Goal: Contribute content

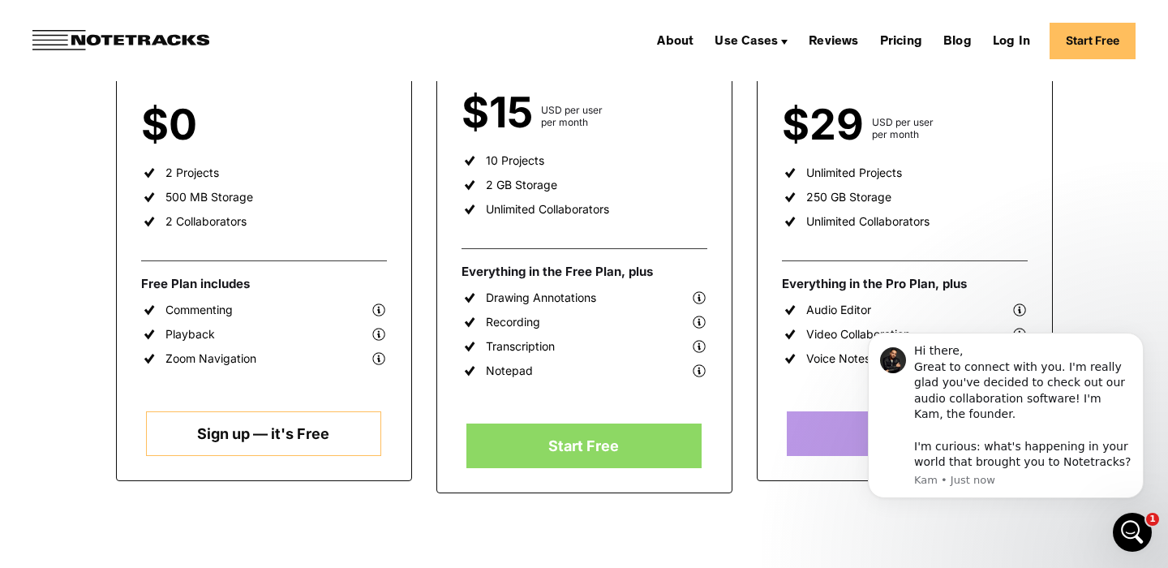
click at [255, 422] on link "Sign up — it's Free" at bounding box center [263, 433] width 235 height 45
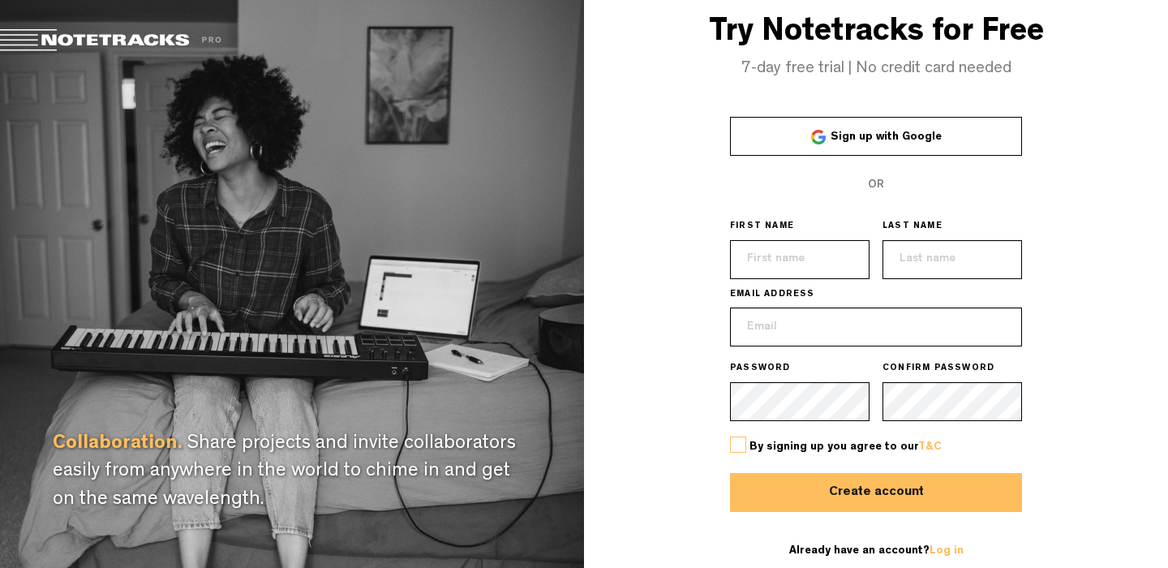
click at [803, 257] on input "text" at bounding box center [799, 259] width 139 height 39
type input "H"
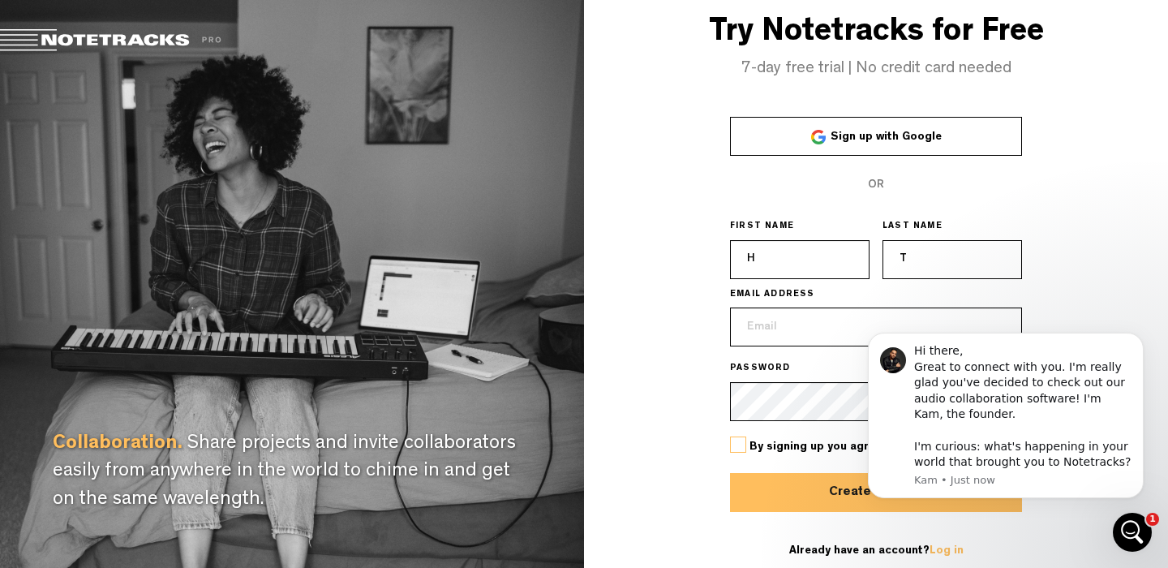
type input "T"
type input "[EMAIL_ADDRESS][DOMAIN_NAME]"
click at [1102, 210] on div "Try Notetracks for Free 7-day free trial | No credit card needed Sign up with G…" at bounding box center [876, 288] width 584 height 577
click at [1115, 303] on div "Try Notetracks for Free 7-day free trial | No credit card needed Sign up with G…" at bounding box center [876, 288] width 584 height 577
click at [1132, 337] on button "Dismiss notification" at bounding box center [1138, 337] width 21 height 21
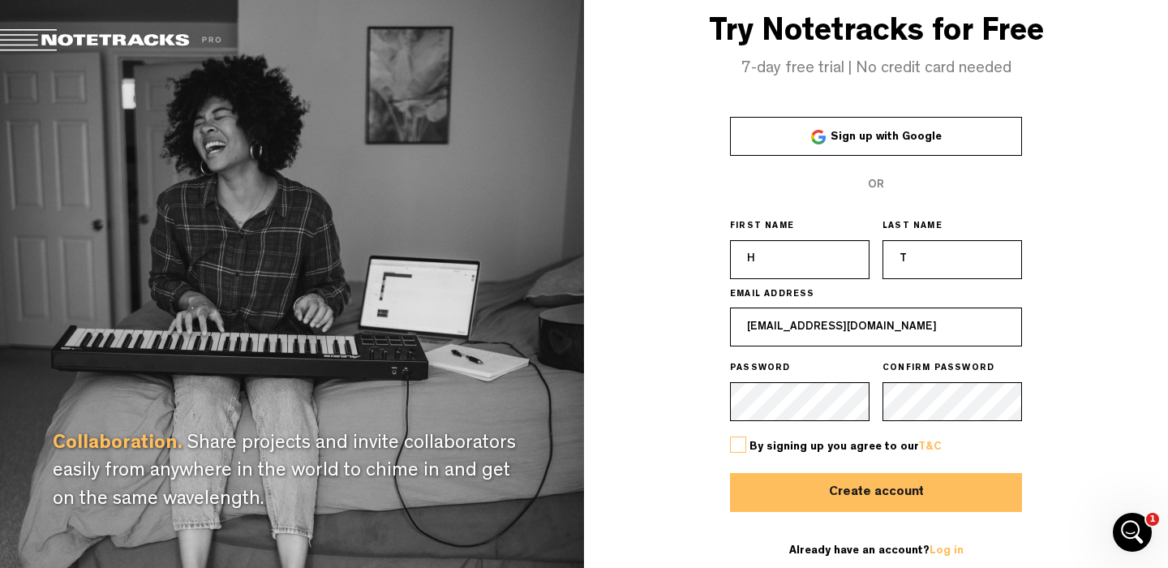
click at [741, 445] on label at bounding box center [738, 444] width 16 height 16
click at [0, 0] on input "checkbox" at bounding box center [0, 0] width 0 height 0
click at [838, 487] on button "Create account" at bounding box center [876, 492] width 292 height 39
click at [942, 552] on link "Log in" at bounding box center [946, 550] width 34 height 11
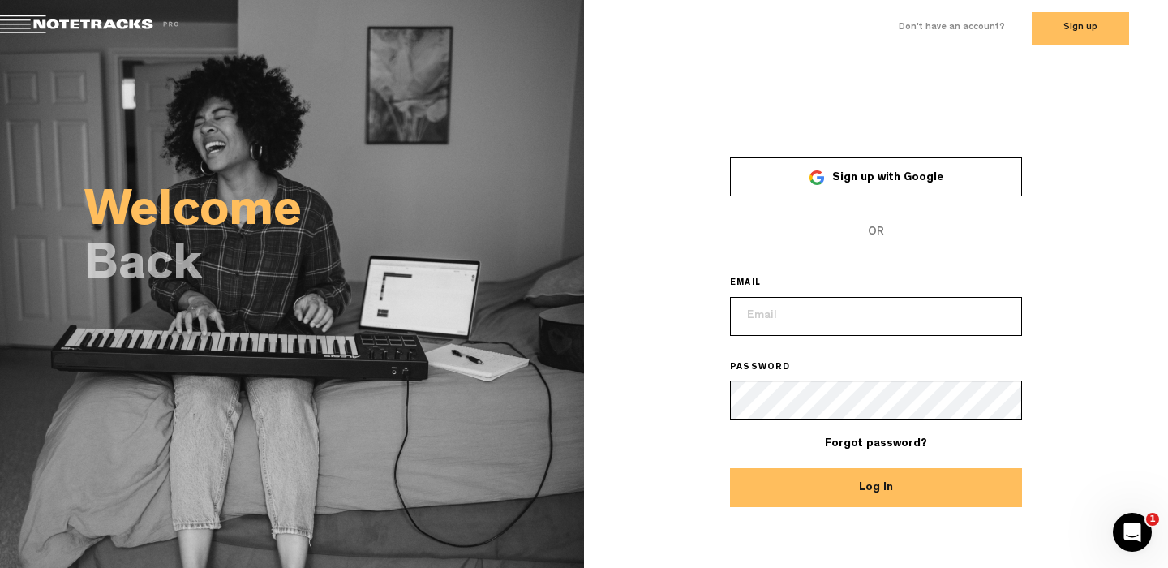
click at [815, 318] on input "email" at bounding box center [876, 316] width 292 height 39
type input "[EMAIL_ADDRESS][DOMAIN_NAME]"
click at [730, 468] on button "Log In" at bounding box center [876, 487] width 292 height 39
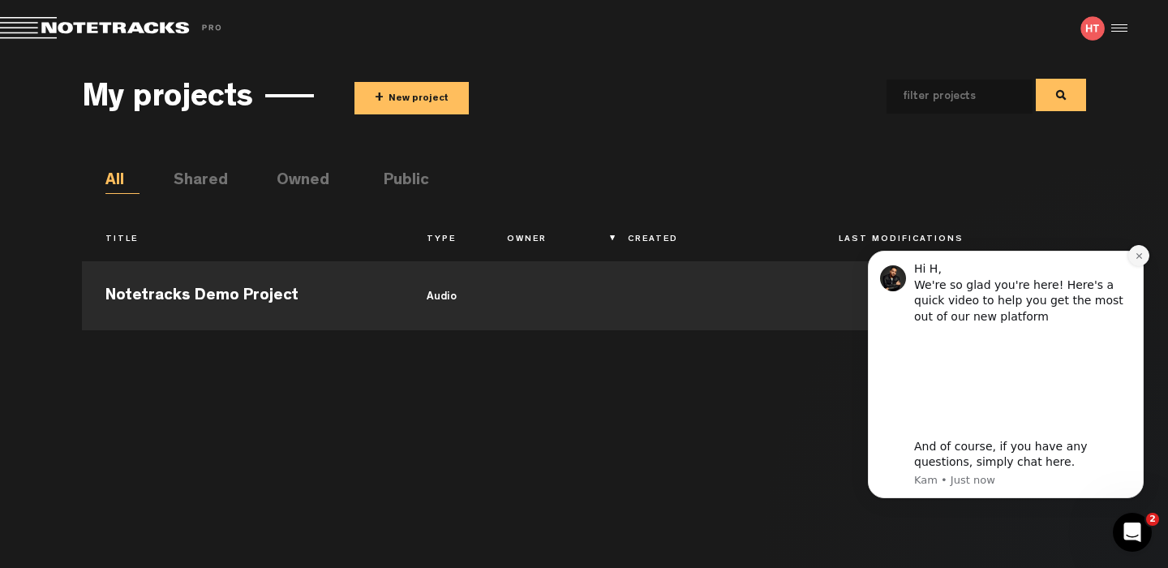
click at [1135, 259] on icon "Dismiss notification" at bounding box center [1139, 255] width 9 height 9
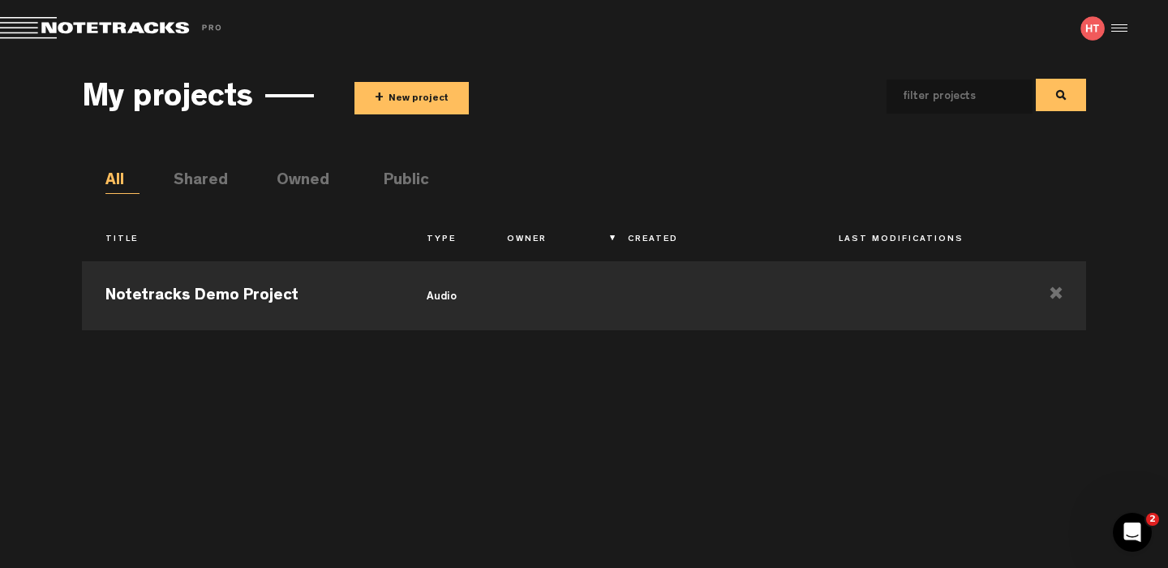
click at [1091, 28] on img at bounding box center [1092, 28] width 24 height 24
click at [248, 294] on td "Notetracks Demo Project" at bounding box center [242, 293] width 321 height 73
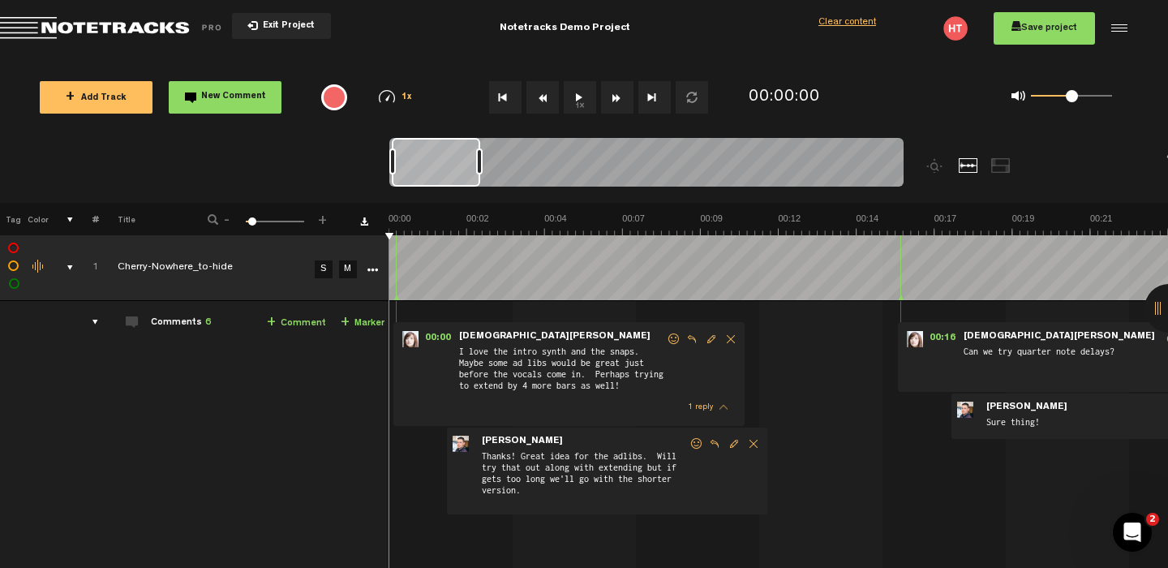
click at [1135, 531] on icon "Open Intercom Messenger" at bounding box center [1132, 532] width 27 height 27
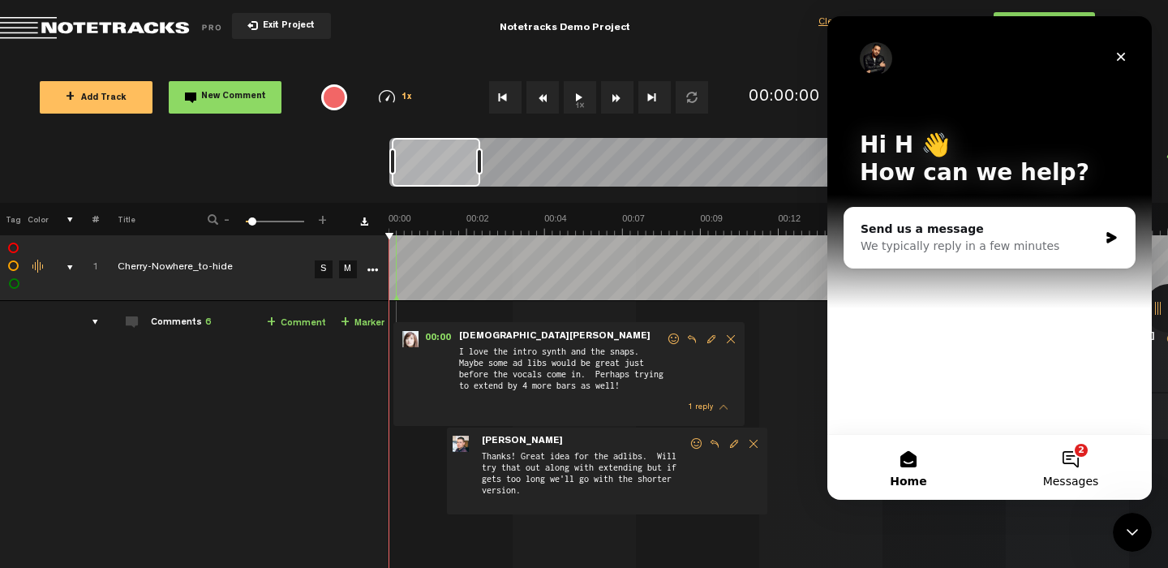
click at [1078, 459] on button "2 Messages" at bounding box center [1070, 467] width 162 height 65
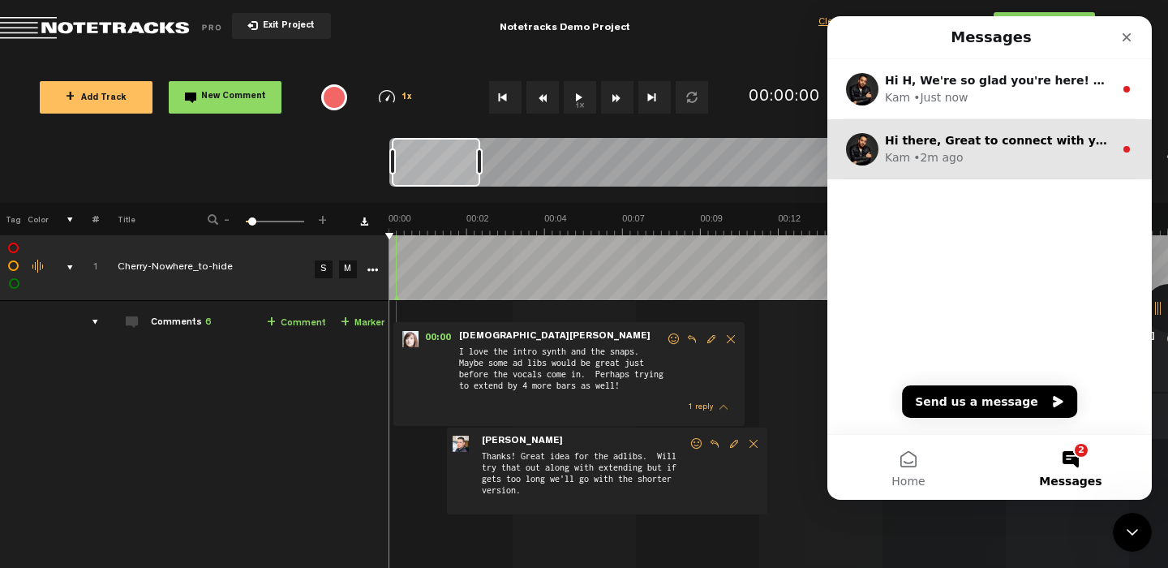
click at [1010, 152] on div "Kam • 2m ago" at bounding box center [999, 157] width 229 height 17
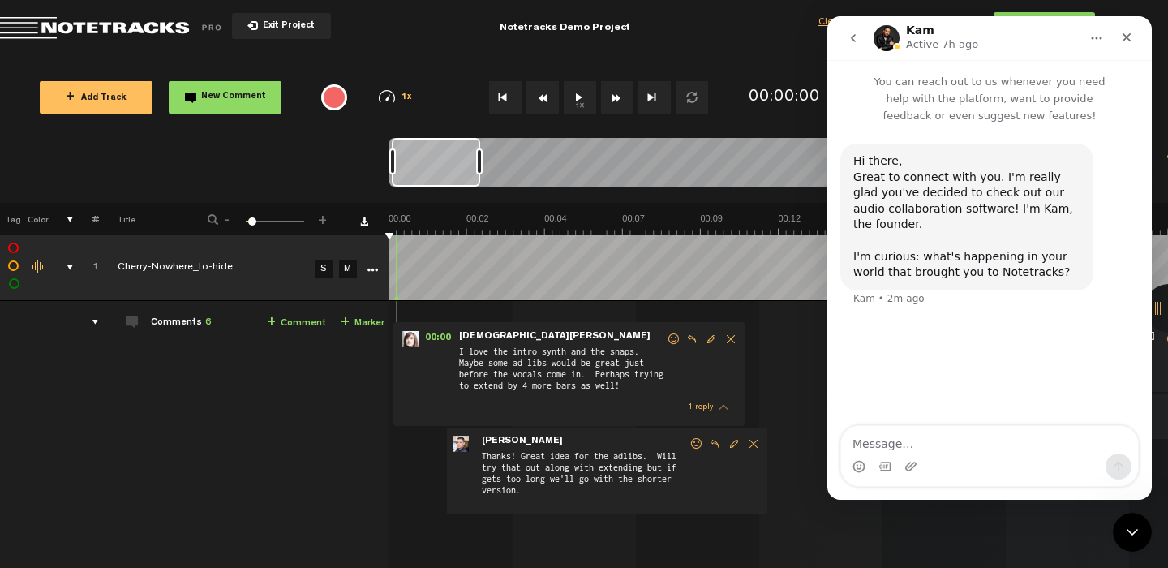
click at [850, 42] on icon "go back" at bounding box center [853, 38] width 13 height 13
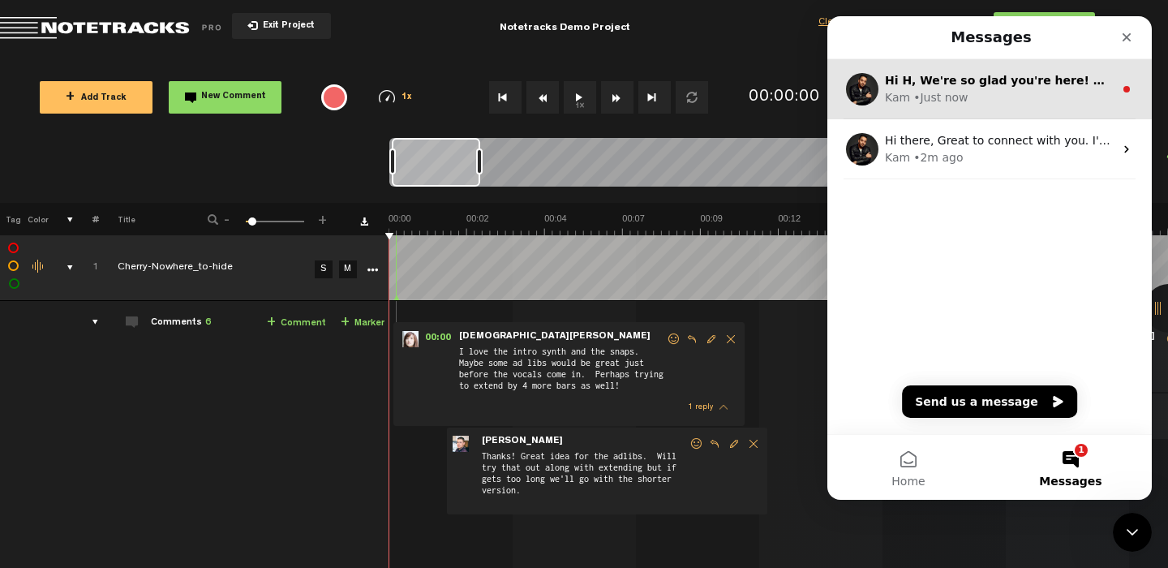
click at [1015, 103] on div "Kam • Just now" at bounding box center [999, 97] width 229 height 17
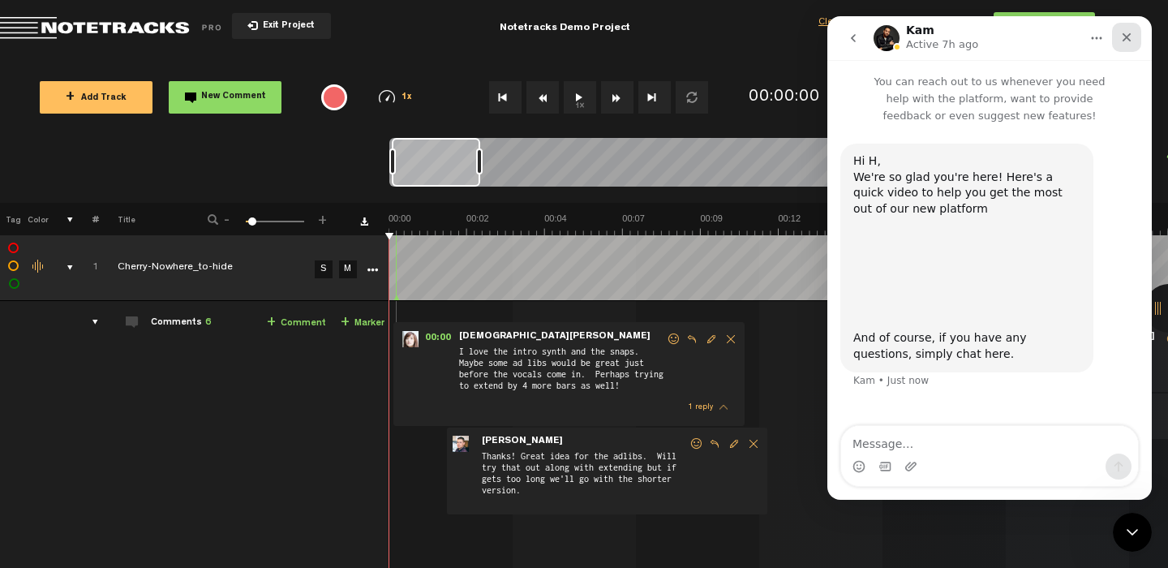
click at [1126, 32] on icon "Close" at bounding box center [1126, 37] width 13 height 13
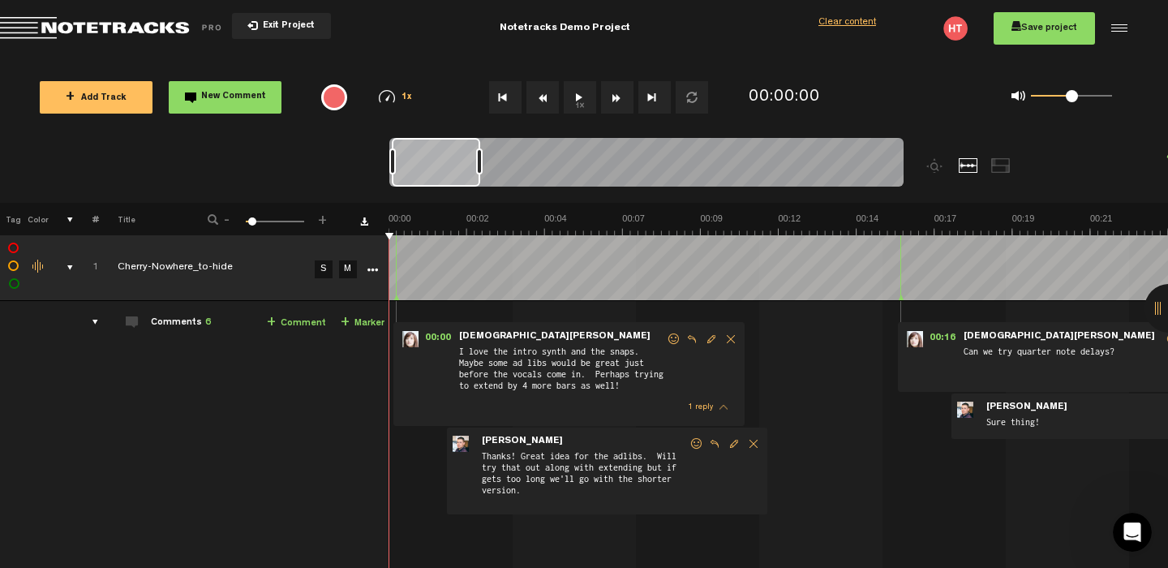
click at [1106, 36] on div at bounding box center [1117, 28] width 24 height 24
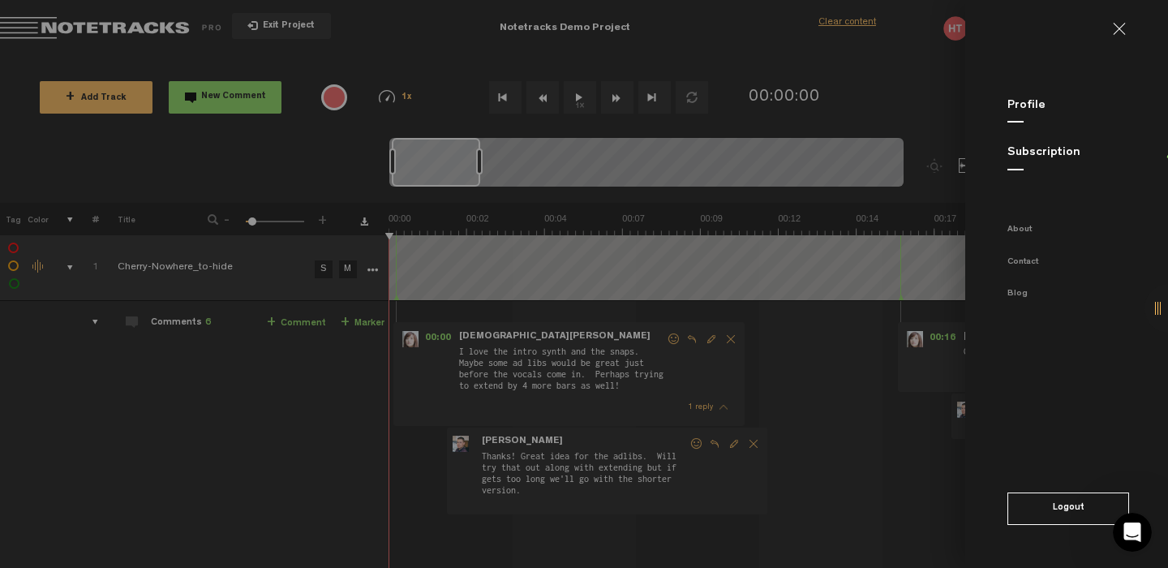
click at [1040, 509] on button "Logout" at bounding box center [1068, 508] width 122 height 32
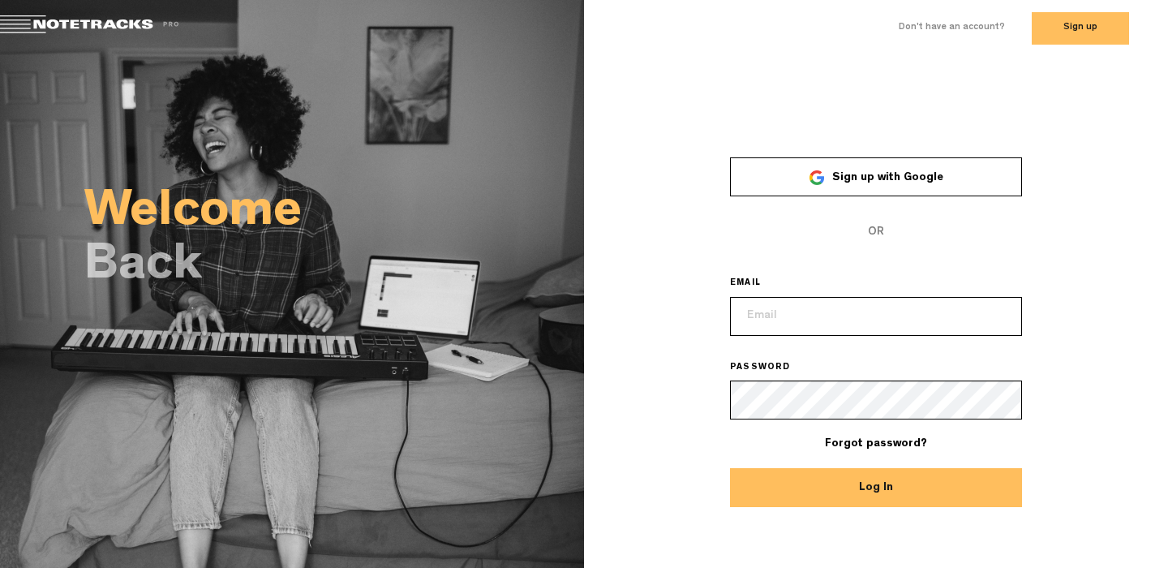
click at [794, 300] on input "email" at bounding box center [876, 316] width 292 height 39
type input "[EMAIL_ADDRESS][DOMAIN_NAME]"
click at [730, 468] on button "Log In" at bounding box center [876, 487] width 292 height 39
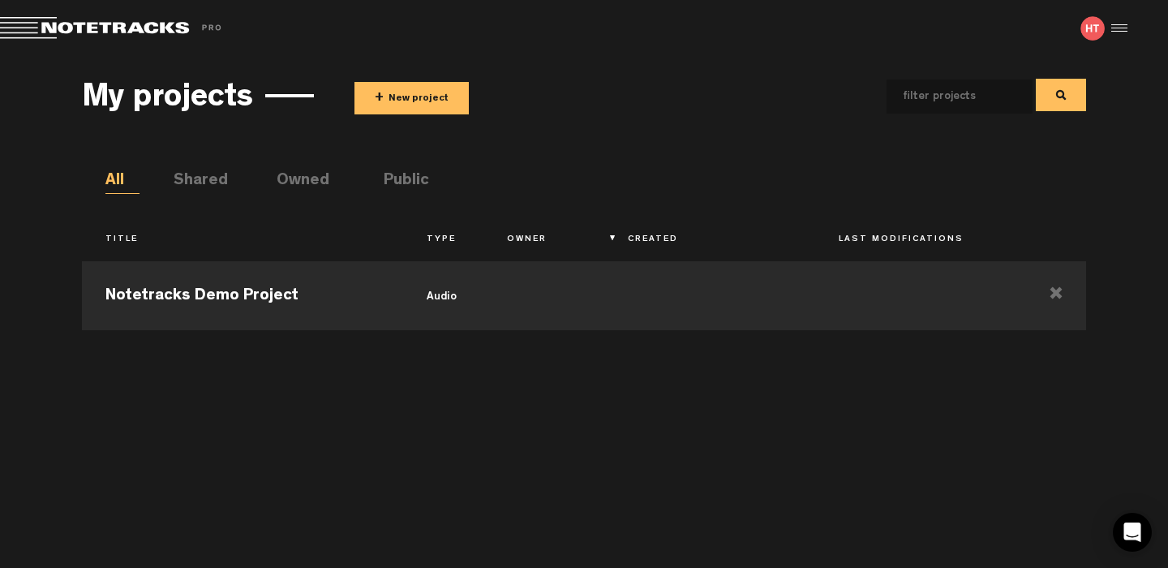
click at [440, 100] on button "+ New project" at bounding box center [411, 98] width 114 height 32
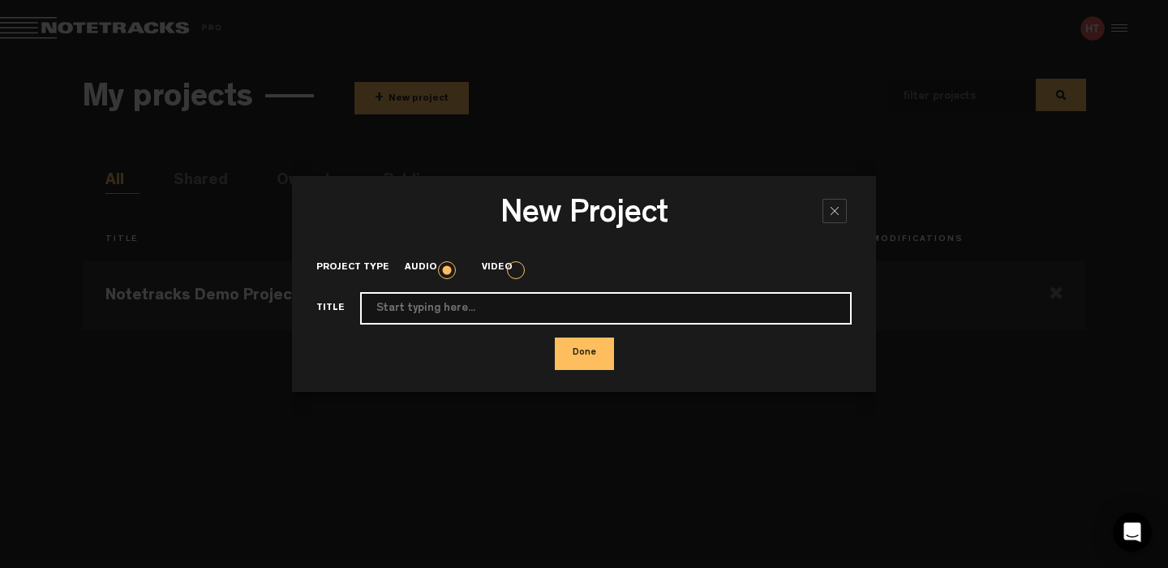
paste input "Breathe (with [PERSON_NAME])"
paste input "[PERSON_NAME], Police In [GEOGRAPHIC_DATA]"
type input "Breathe (with [PERSON_NAME]) - [PERSON_NAME], Police In [GEOGRAPHIC_DATA]"
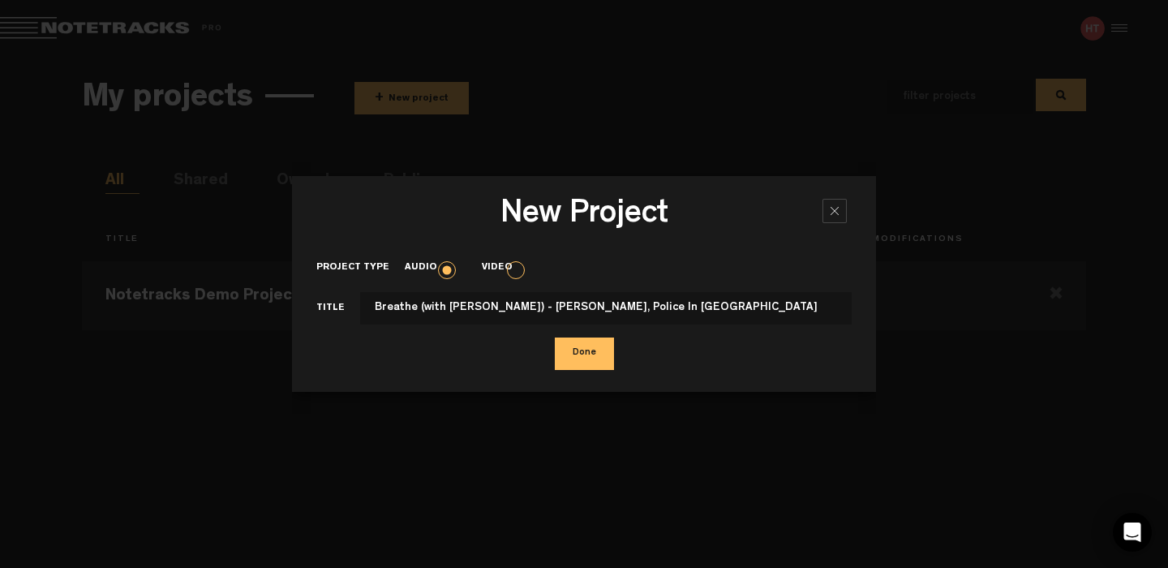
click at [590, 353] on button "Done" at bounding box center [584, 353] width 59 height 32
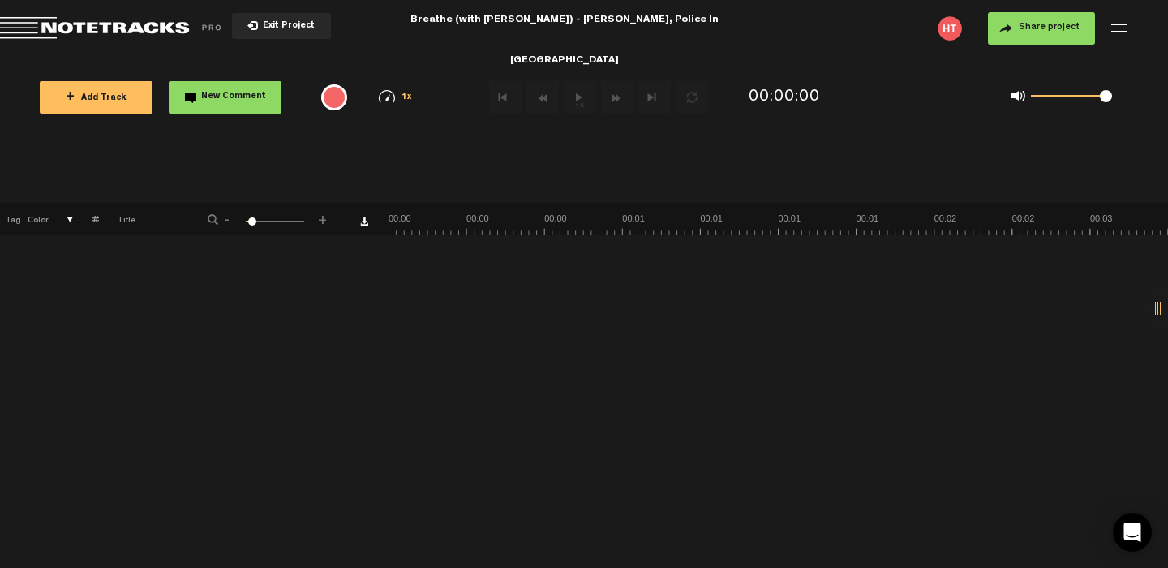
drag, startPoint x: 1072, startPoint y: 98, endPoint x: 1167, endPoint y: 107, distance: 95.3
click at [1167, 49] on div "X Your screen size is currently not optimal for this view. X Exit Project Breat…" at bounding box center [584, 24] width 1168 height 49
click at [105, 98] on span "+ Add Track" at bounding box center [96, 98] width 61 height 9
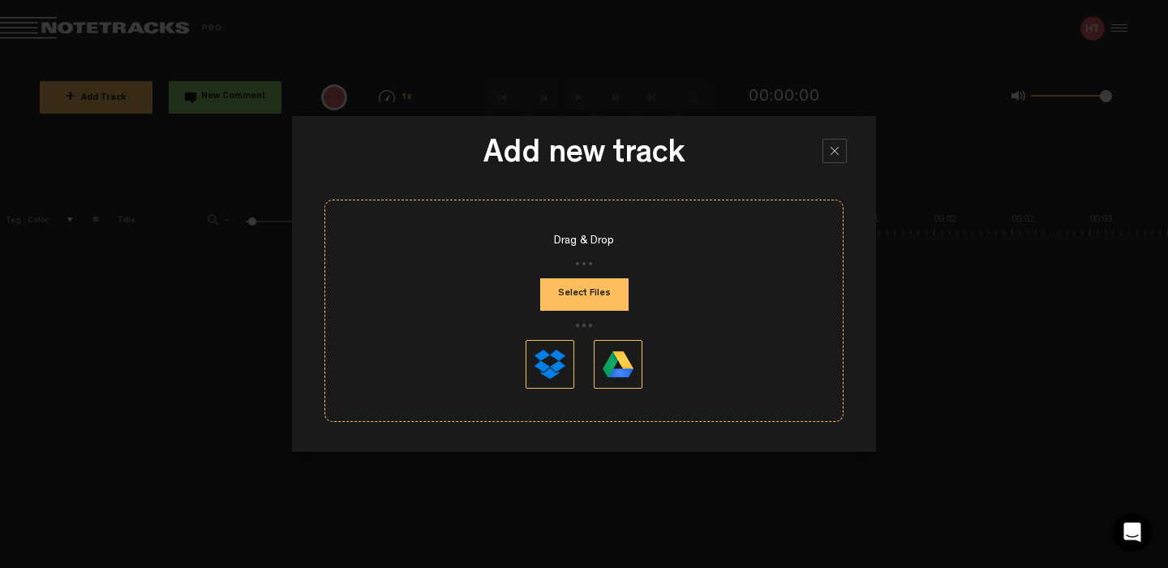
click at [583, 298] on button "Select Files" at bounding box center [584, 294] width 88 height 32
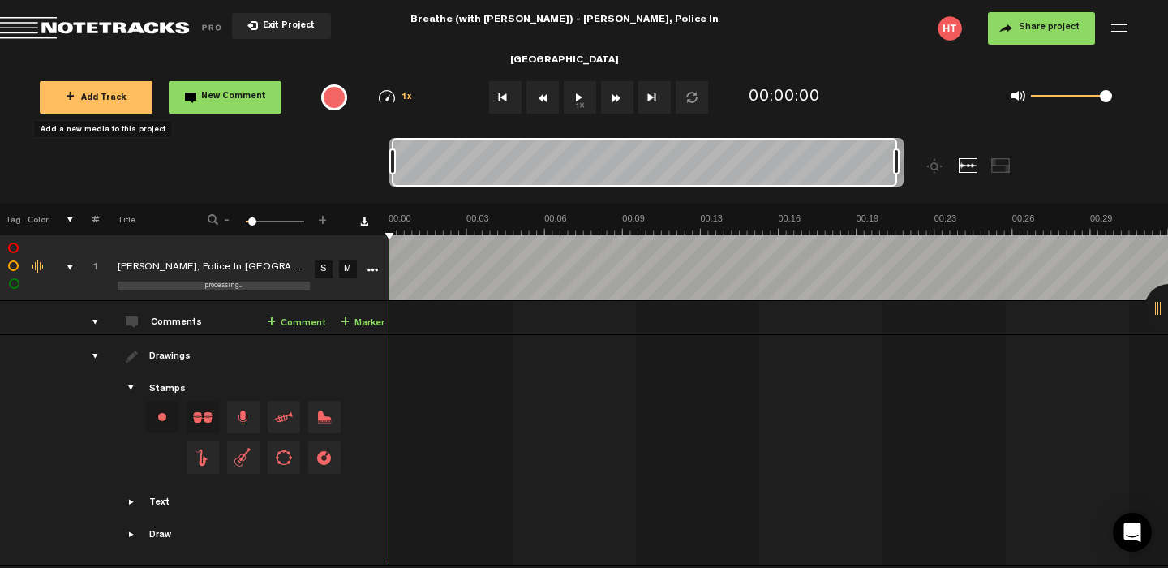
drag, startPoint x: 479, startPoint y: 165, endPoint x: 1035, endPoint y: 140, distance: 556.9
click at [1035, 140] on nt-zoom-navigation-bar at bounding box center [584, 170] width 1168 height 65
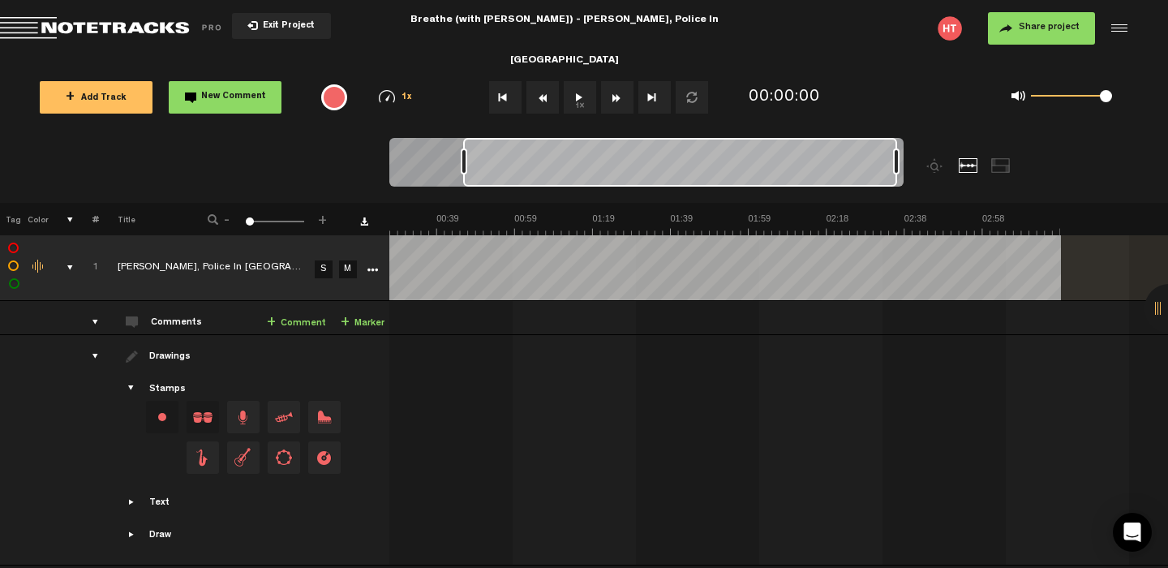
scroll to position [0, 108]
drag, startPoint x: 393, startPoint y: 169, endPoint x: 464, endPoint y: 176, distance: 71.7
click at [464, 176] on div at bounding box center [646, 165] width 514 height 54
click at [578, 105] on button "1x" at bounding box center [580, 97] width 32 height 32
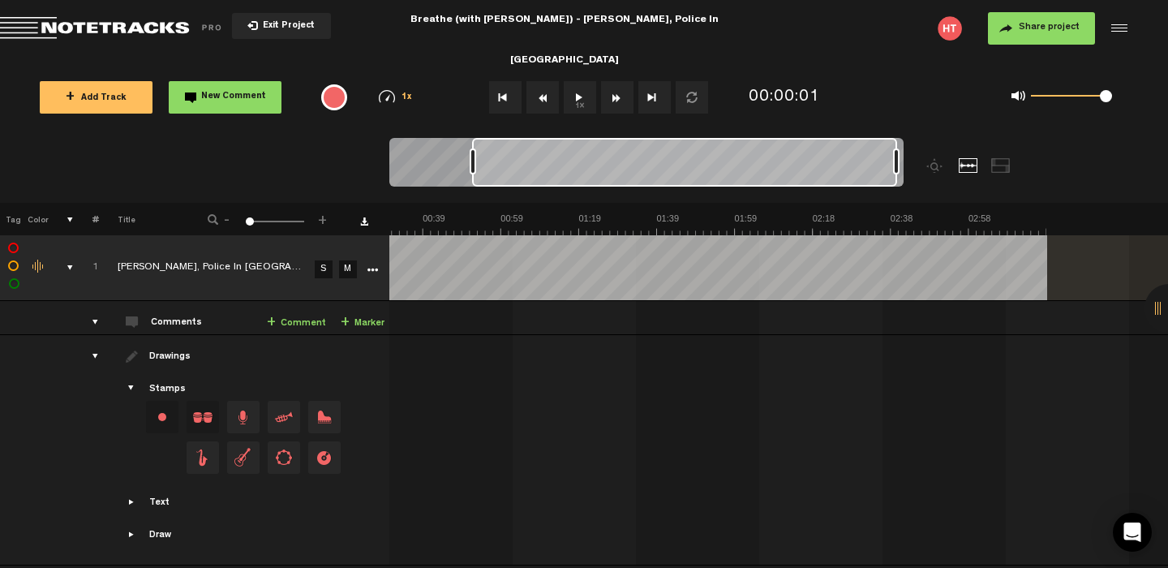
scroll to position [0, 121]
drag, startPoint x: 466, startPoint y: 167, endPoint x: 479, endPoint y: 176, distance: 15.7
click at [479, 176] on div at bounding box center [646, 165] width 514 height 54
click at [582, 93] on button "1x" at bounding box center [580, 97] width 32 height 32
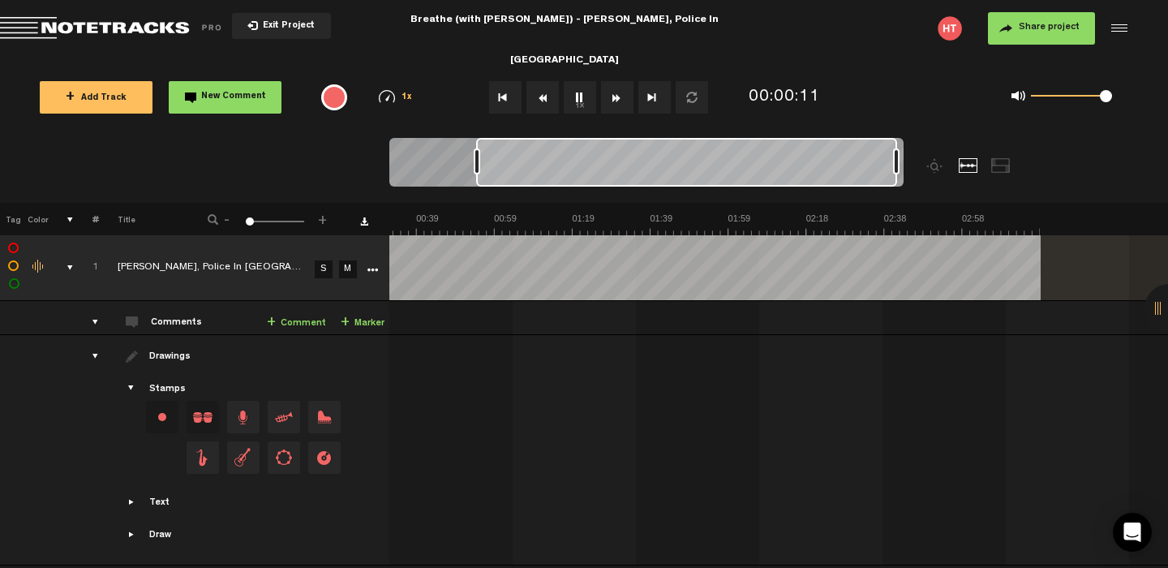
click at [582, 93] on button "1x" at bounding box center [580, 97] width 32 height 32
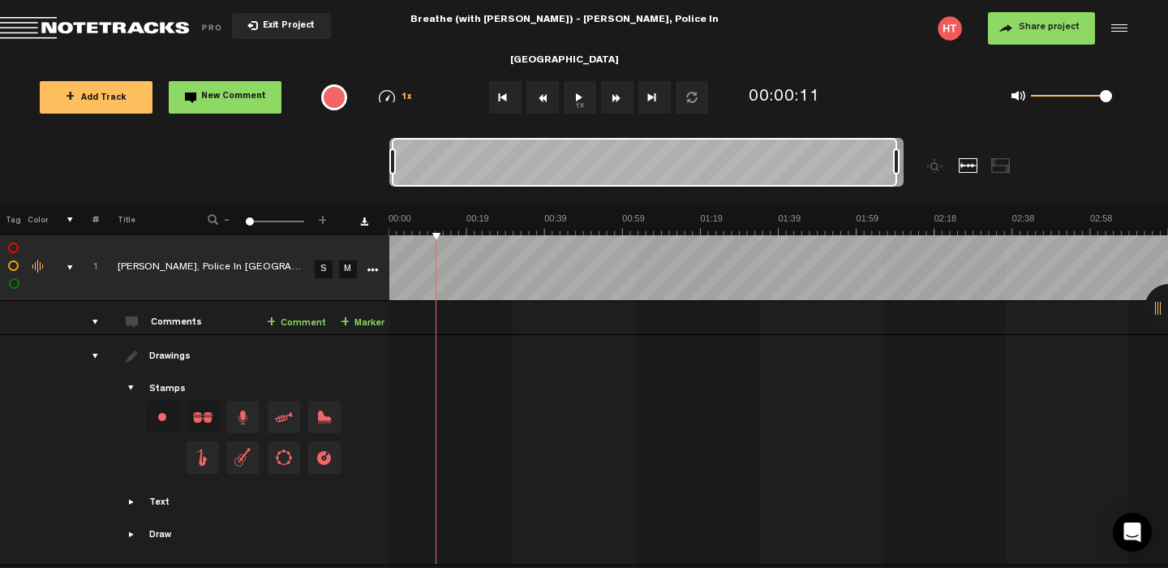
scroll to position [0, 0]
drag, startPoint x: 476, startPoint y: 161, endPoint x: 255, endPoint y: 154, distance: 221.5
click at [255, 154] on nt-zoom-navigation-bar at bounding box center [584, 170] width 1168 height 65
drag, startPoint x: 898, startPoint y: 162, endPoint x: 923, endPoint y: 162, distance: 25.1
click at [923, 162] on div at bounding box center [710, 170] width 642 height 65
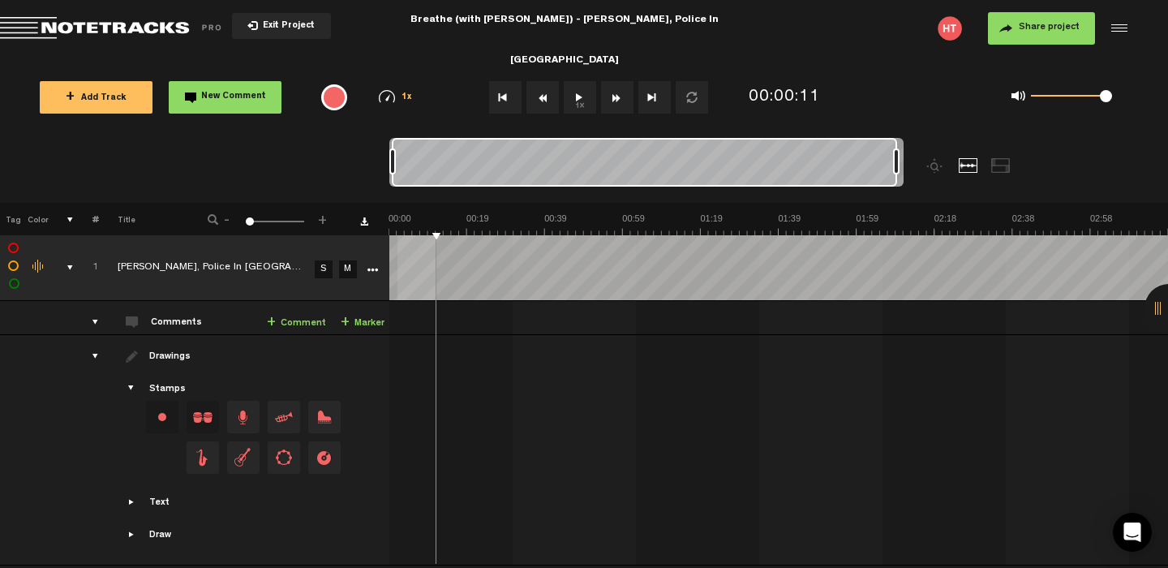
click at [351, 243] on tr "1 completed [PERSON_NAME], Police In [GEOGRAPHIC_DATA] - Breathe (with [PERSON_…" at bounding box center [584, 268] width 1169 height 66
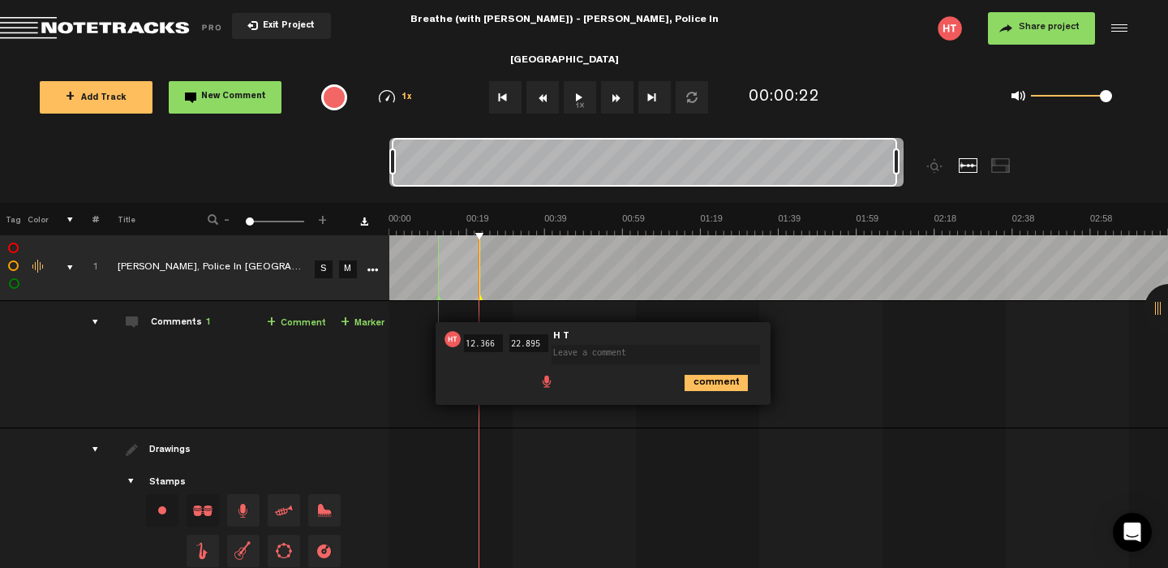
click at [903, 376] on div "00:12 12.366 - 00:22 22.895 • H T: "" H T comment" at bounding box center [780, 371] width 777 height 114
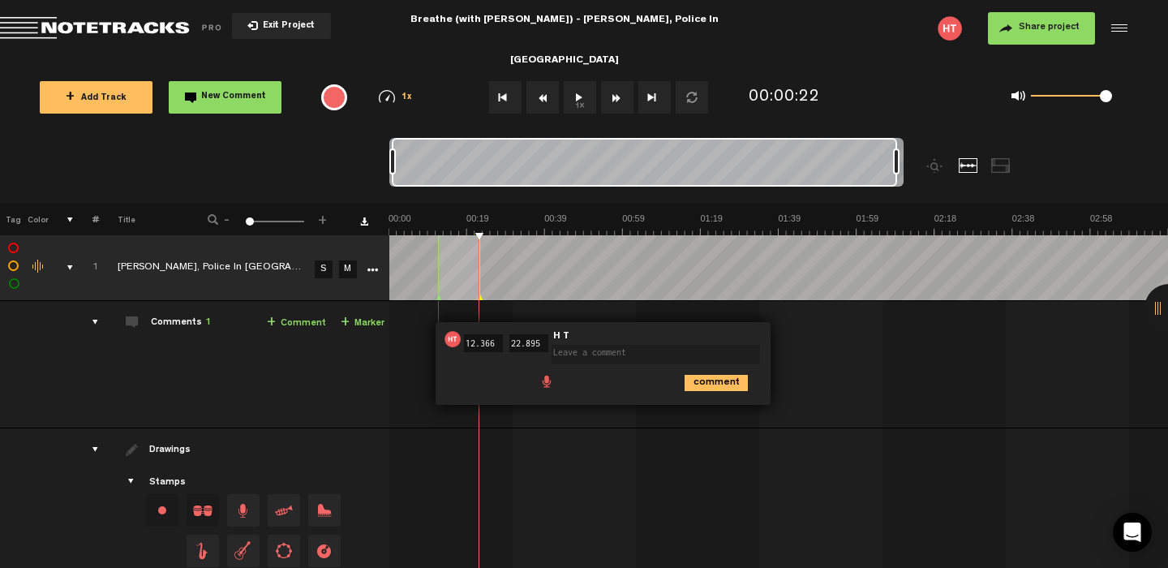
click at [903, 376] on div "00:12 12.366 - 00:22 22.895 • H T: "" H T comment" at bounding box center [780, 371] width 777 height 114
click at [575, 95] on button "1x" at bounding box center [580, 97] width 32 height 32
click at [575, 96] on button "1x" at bounding box center [580, 97] width 32 height 32
click at [425, 329] on div "00:12 12.366 - 00:22 22.895 • H T: "" H T comment" at bounding box center [780, 371] width 777 height 114
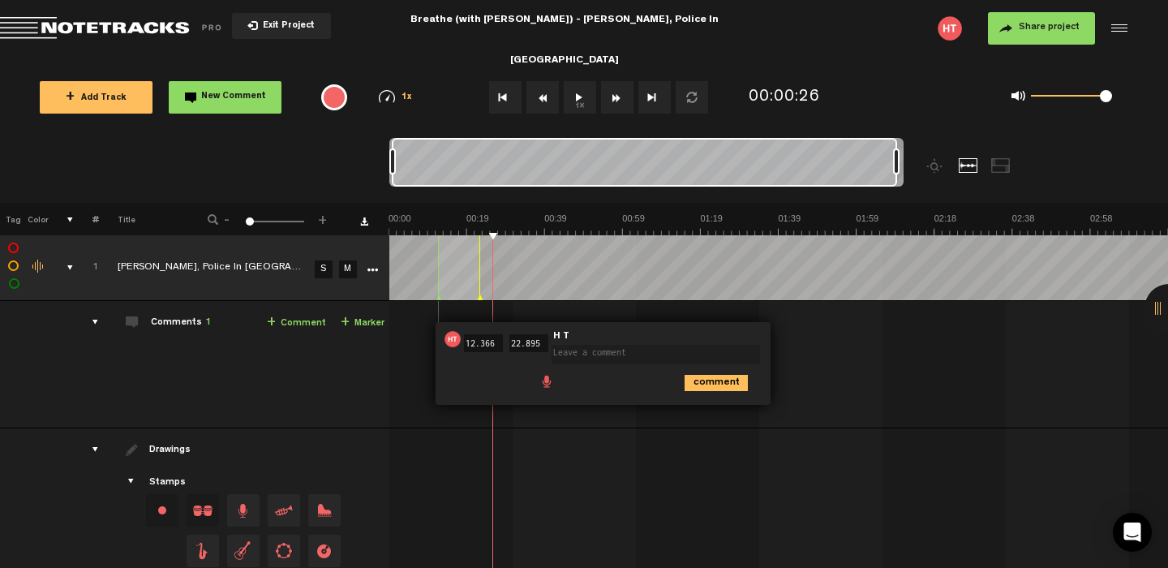
click at [338, 387] on td "Comments 1 + Comment + Marker" at bounding box center [244, 364] width 290 height 127
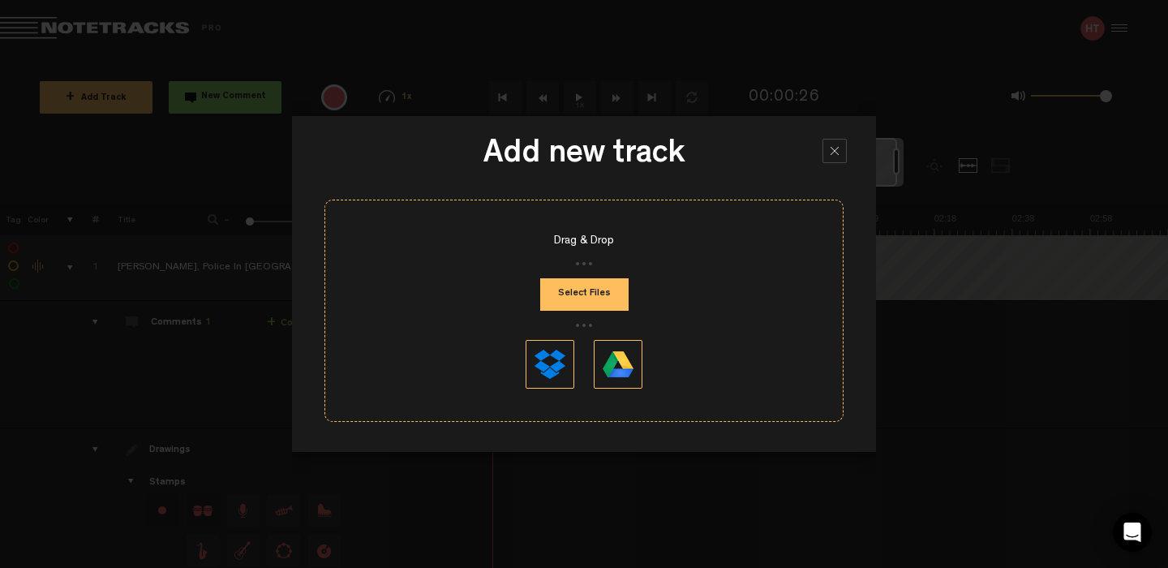
click at [843, 150] on div at bounding box center [834, 151] width 24 height 24
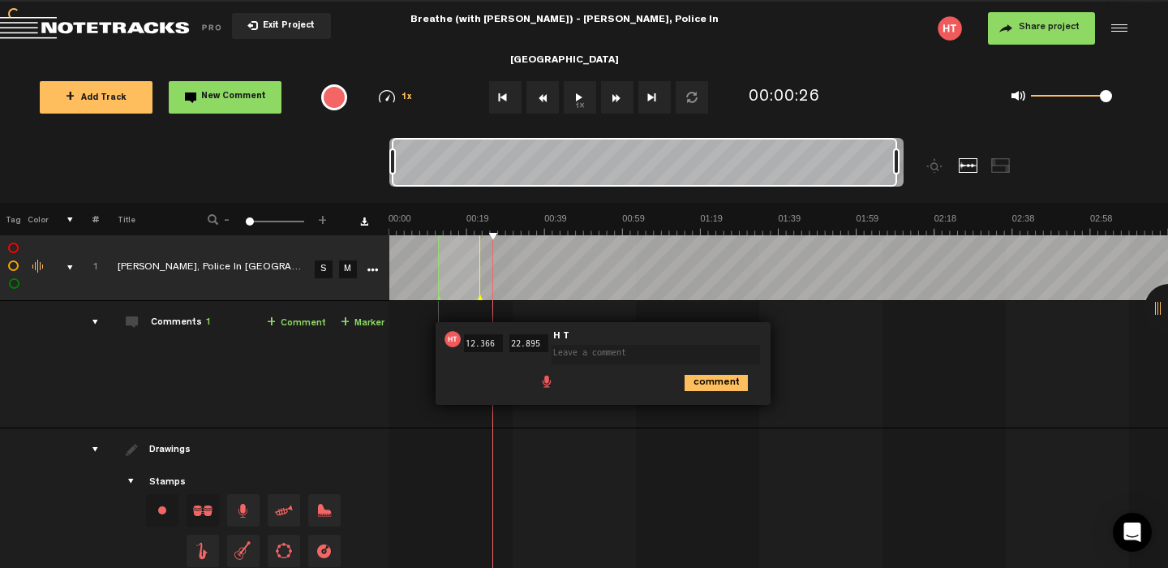
scroll to position [32, 0]
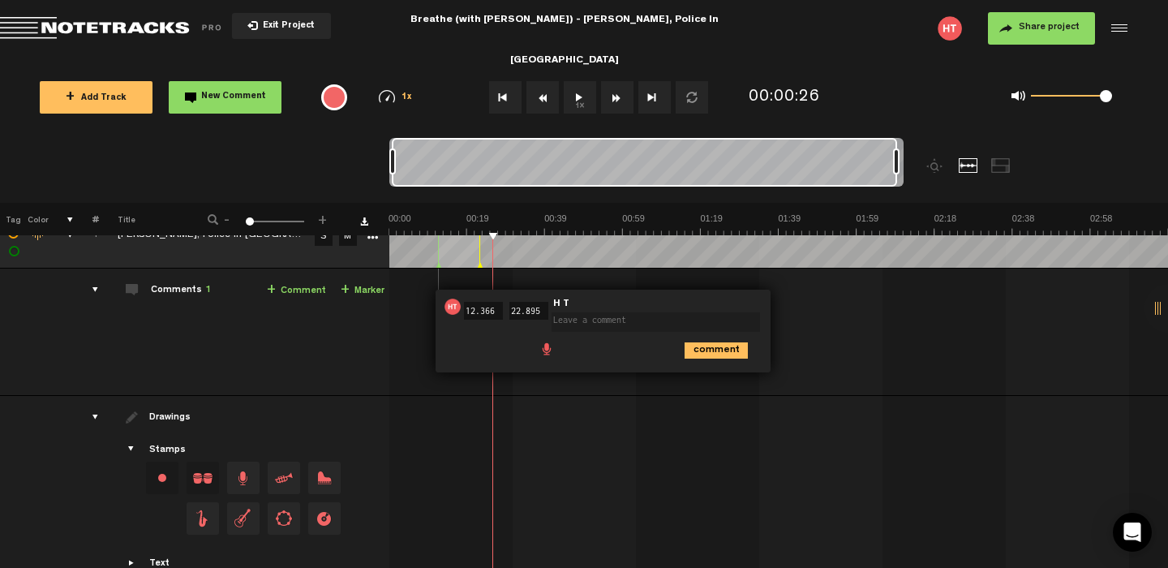
click at [134, 32] on span "Return to Project List" at bounding box center [113, 28] width 227 height 23
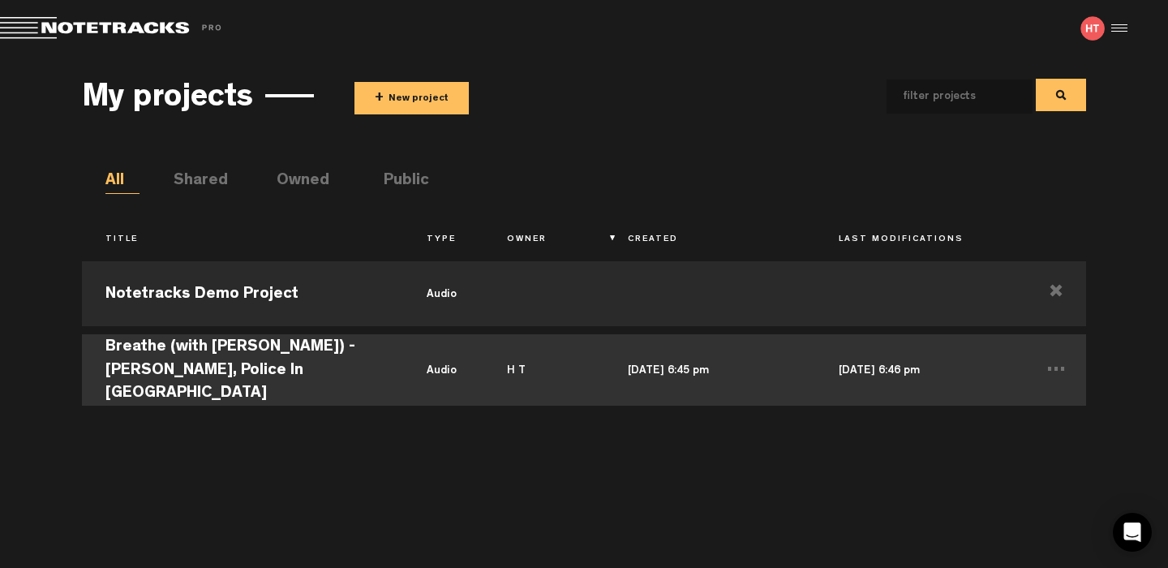
click at [242, 357] on td "Breathe (with [PERSON_NAME]) - [PERSON_NAME], Police In [GEOGRAPHIC_DATA]" at bounding box center [242, 367] width 321 height 75
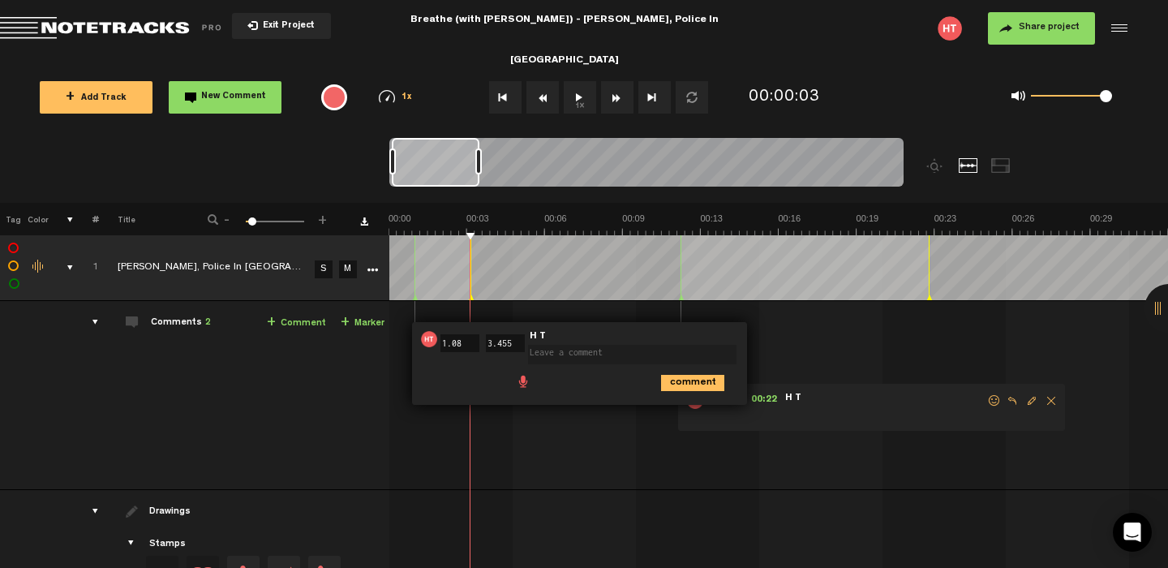
click at [479, 386] on div "comment" at bounding box center [582, 382] width 322 height 32
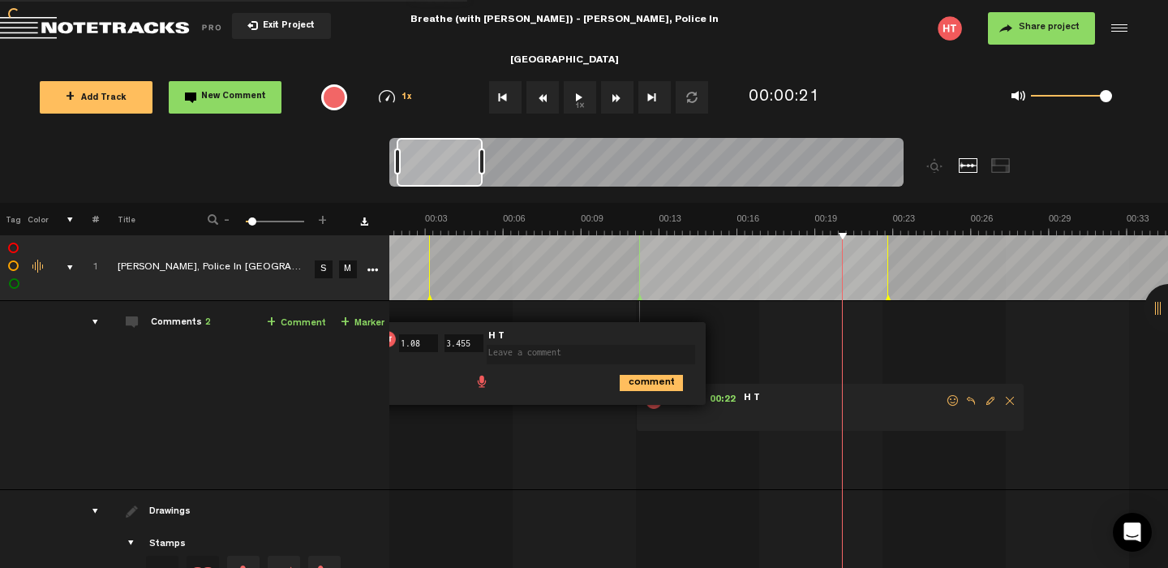
scroll to position [0, 41]
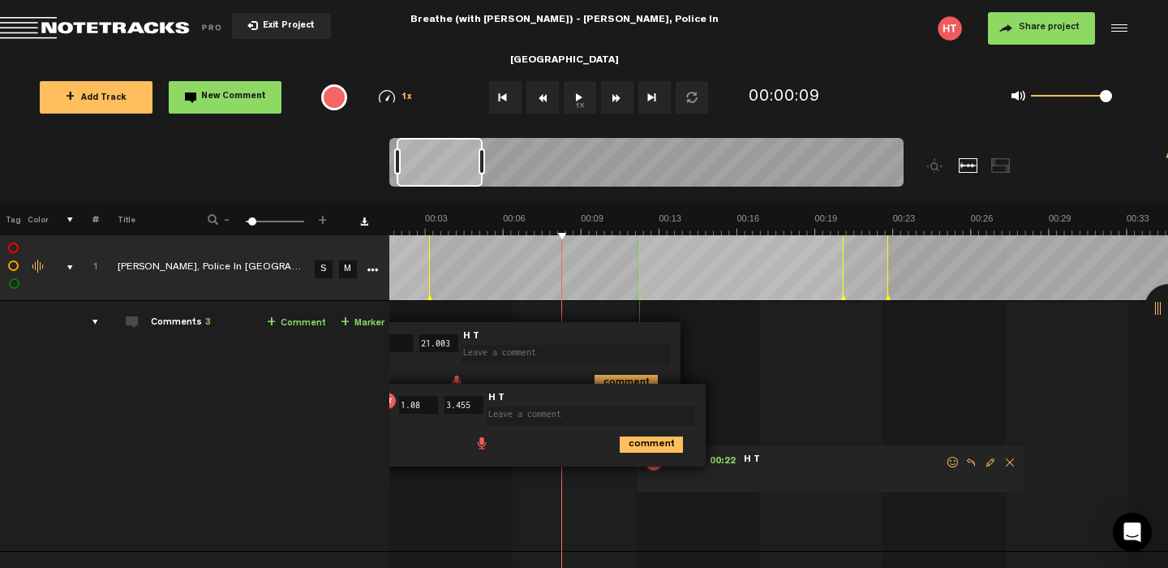
click at [376, 269] on icon "More" at bounding box center [372, 269] width 11 height 11
click at [316, 388] on td "Comments 3 + Comment + Marker" at bounding box center [244, 426] width 290 height 251
click at [182, 317] on div "Comments 3" at bounding box center [181, 323] width 60 height 14
click at [180, 335] on td "Comments 3 + Comment + Marker" at bounding box center [244, 426] width 290 height 251
click at [98, 323] on div "comments" at bounding box center [88, 322] width 25 height 16
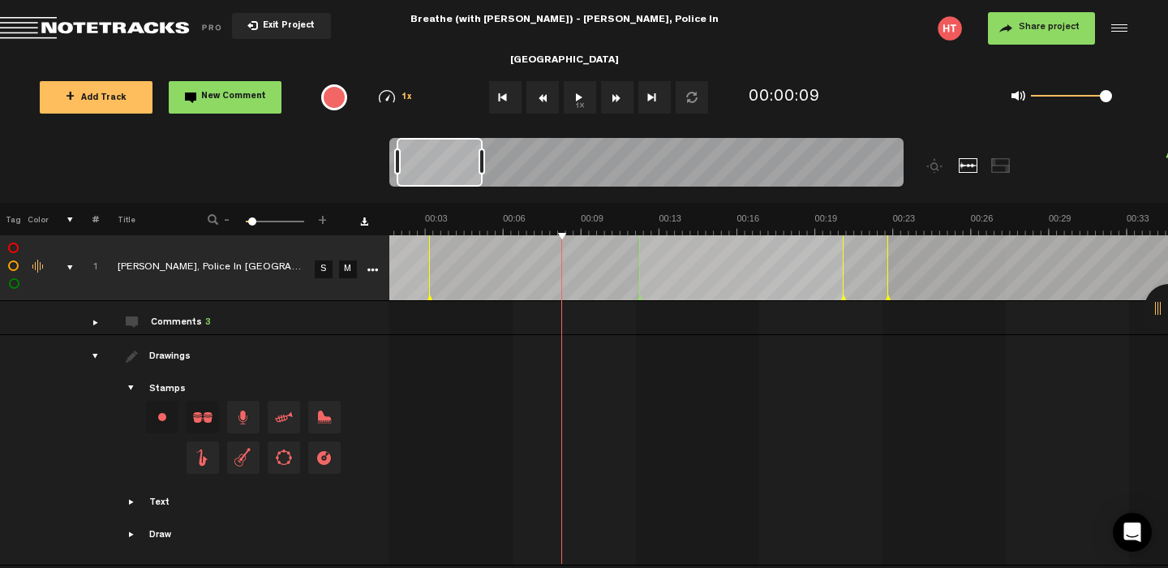
click at [367, 268] on icon "More" at bounding box center [372, 269] width 11 height 11
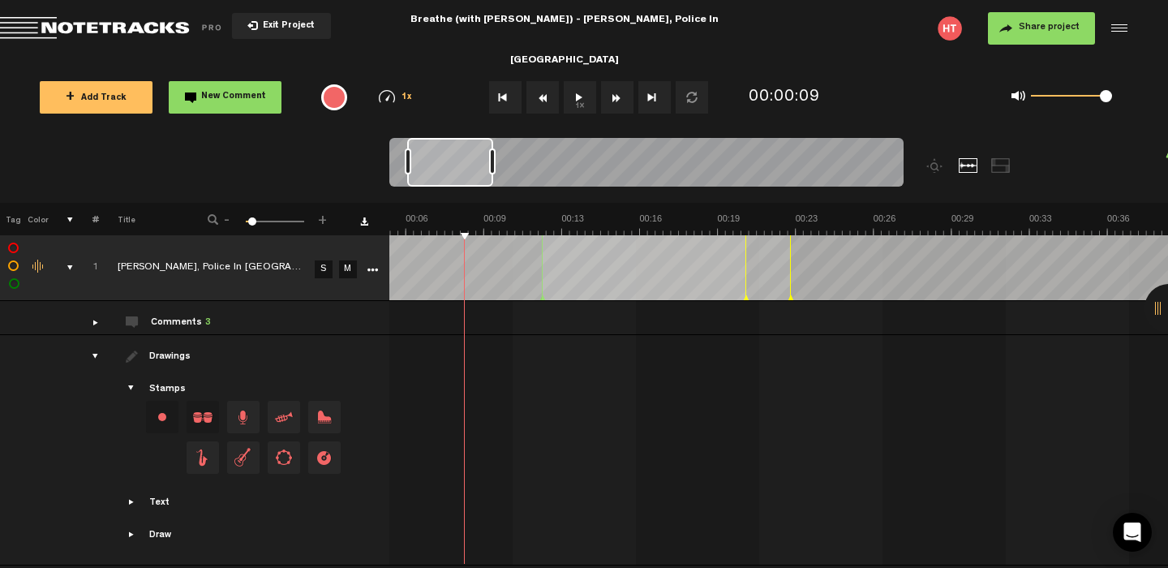
scroll to position [0, 0]
click at [556, 57] on div "Loading... + Add Track New Comment 1x 0.25x 0.5x 0.75x 1x 1.25x 1.5x 1.75x 2x A…" at bounding box center [584, 57] width 1168 height 0
click at [504, 378] on tbody "1 [PERSON_NAME], Police In [GEOGRAPHIC_DATA] - Breathe (with [PERSON_NAME]) (wi…" at bounding box center [584, 400] width 1169 height 330
drag, startPoint x: 1163, startPoint y: 308, endPoint x: 1032, endPoint y: 324, distance: 132.4
click at [1032, 49] on div "X Your screen size is currently not optimal for this view. X Exit Project Breat…" at bounding box center [584, 24] width 1168 height 49
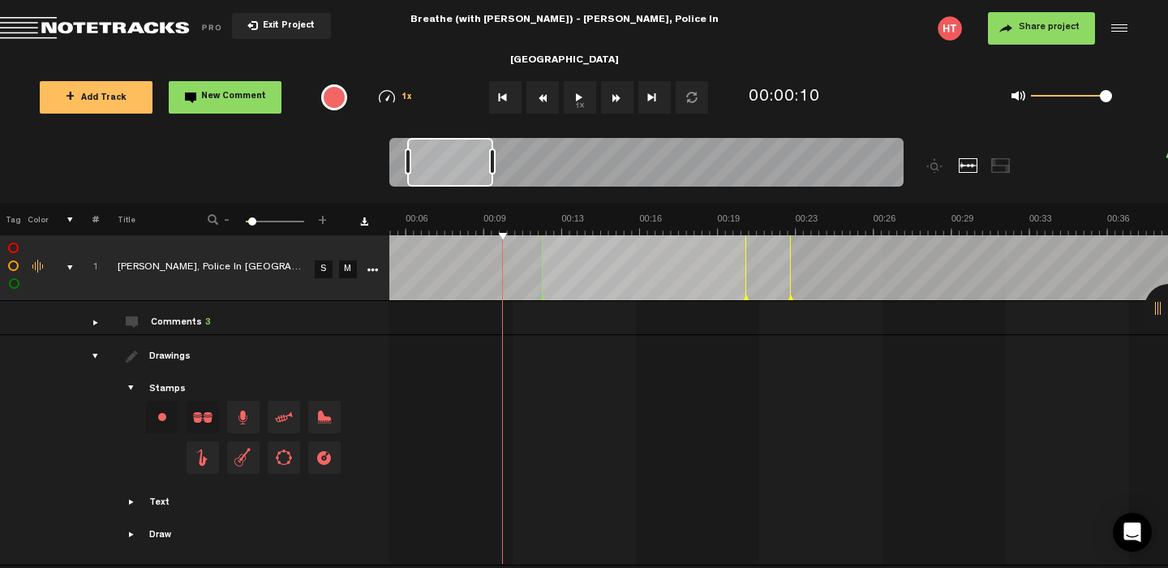
click at [1162, 303] on div at bounding box center [1168, 308] width 49 height 49
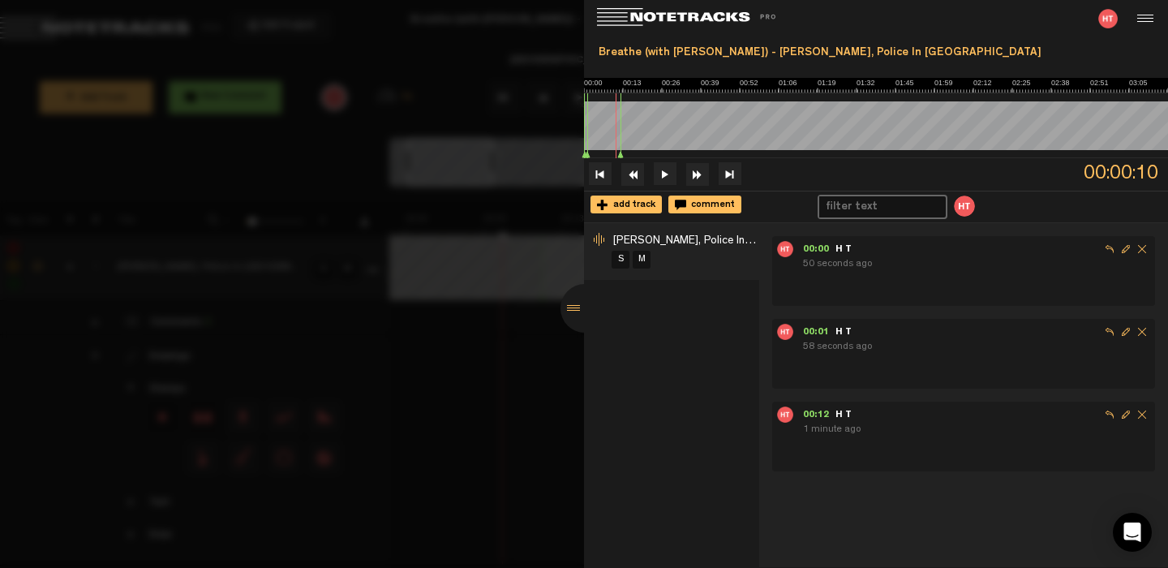
click at [865, 290] on ul "00:00 - 00:21 H T 50 seconds ago" at bounding box center [963, 271] width 383 height 70
click at [1134, 251] on span "Delete comment" at bounding box center [1142, 249] width 16 height 16
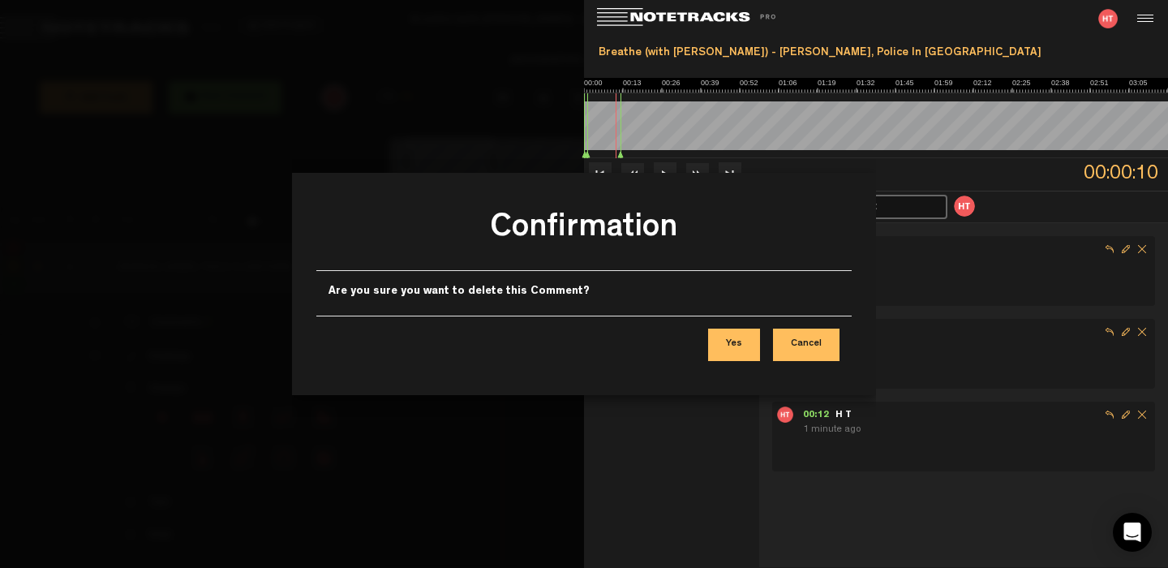
click at [731, 341] on button "Yes" at bounding box center [734, 344] width 52 height 32
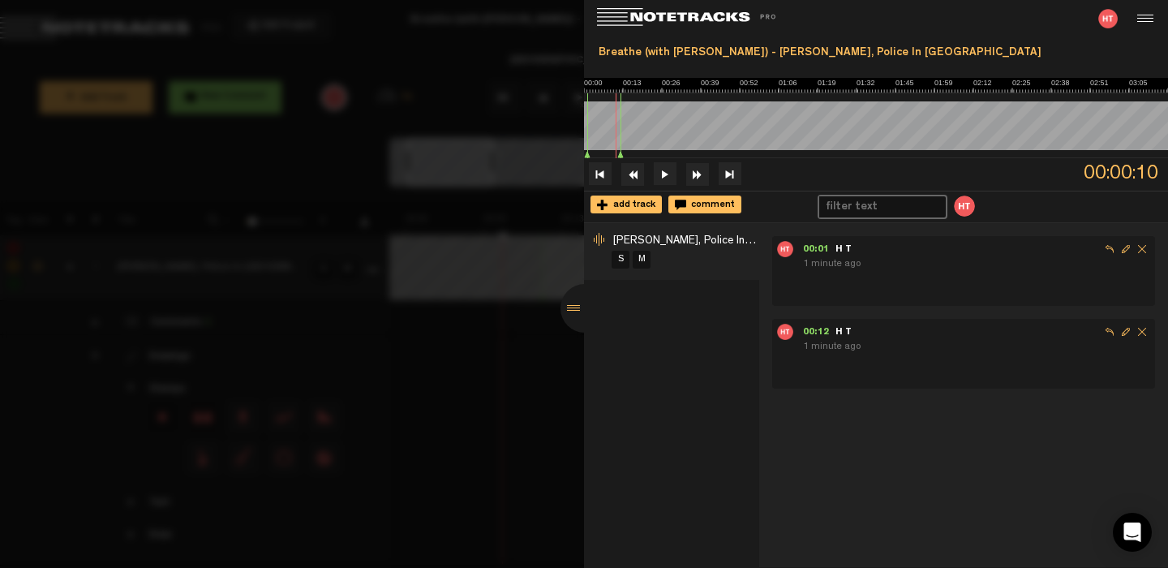
click at [1134, 251] on span "Delete comment" at bounding box center [1142, 249] width 16 height 16
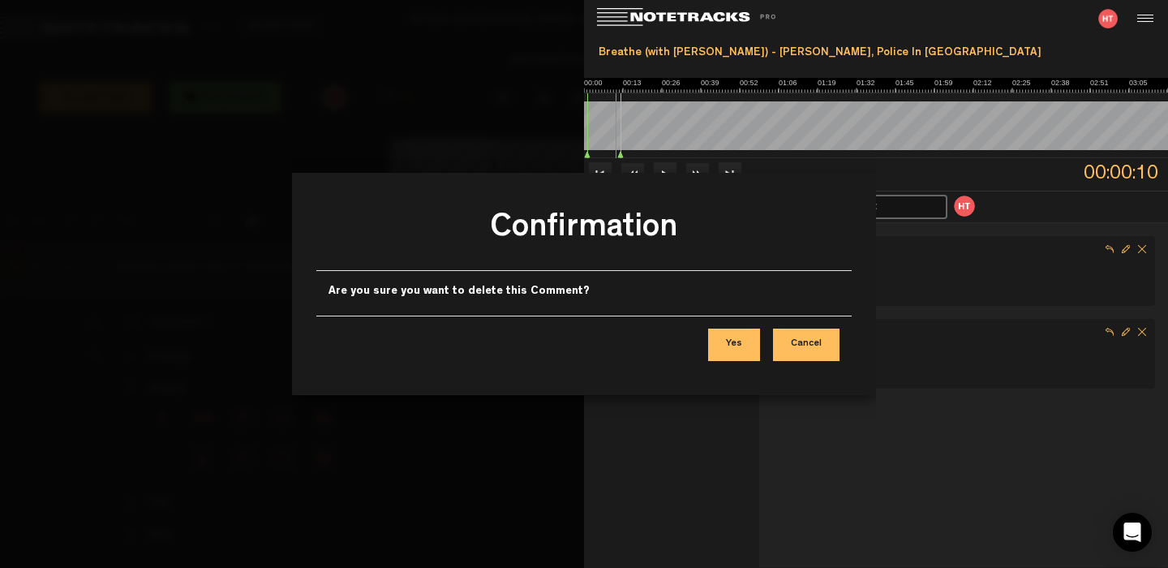
click at [736, 351] on button "Yes" at bounding box center [734, 344] width 52 height 32
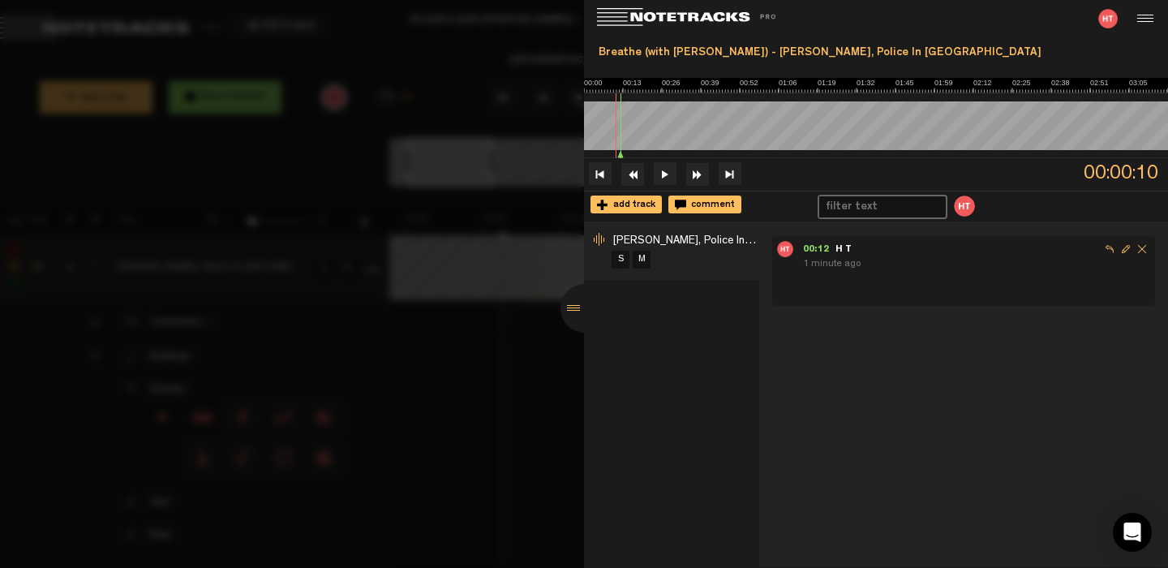
click at [1134, 245] on span "Delete comment" at bounding box center [1142, 249] width 16 height 16
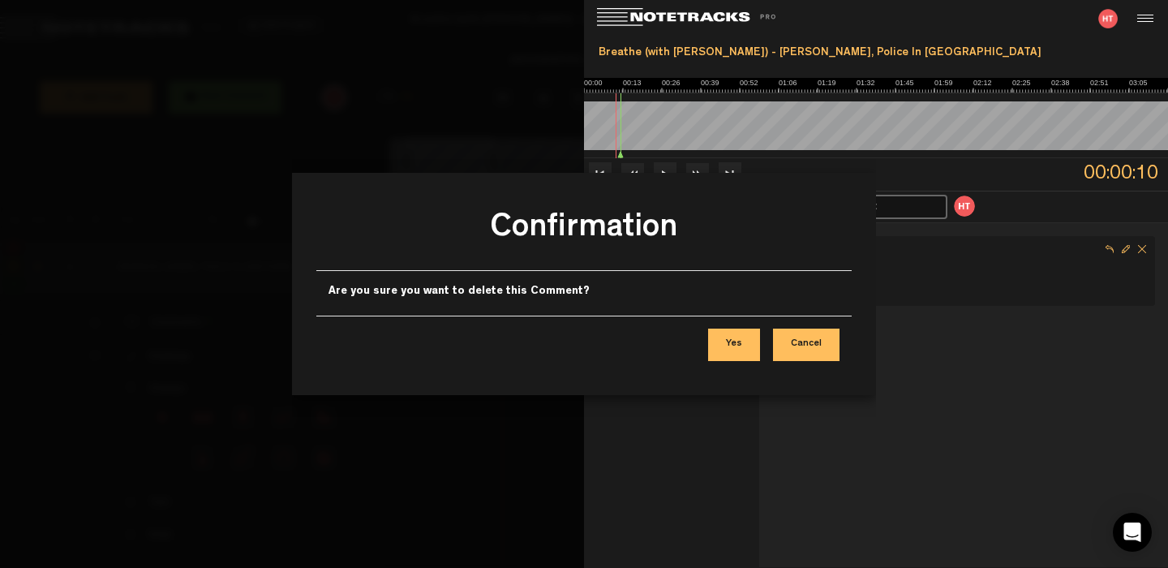
click at [736, 340] on button "Yes" at bounding box center [734, 344] width 52 height 32
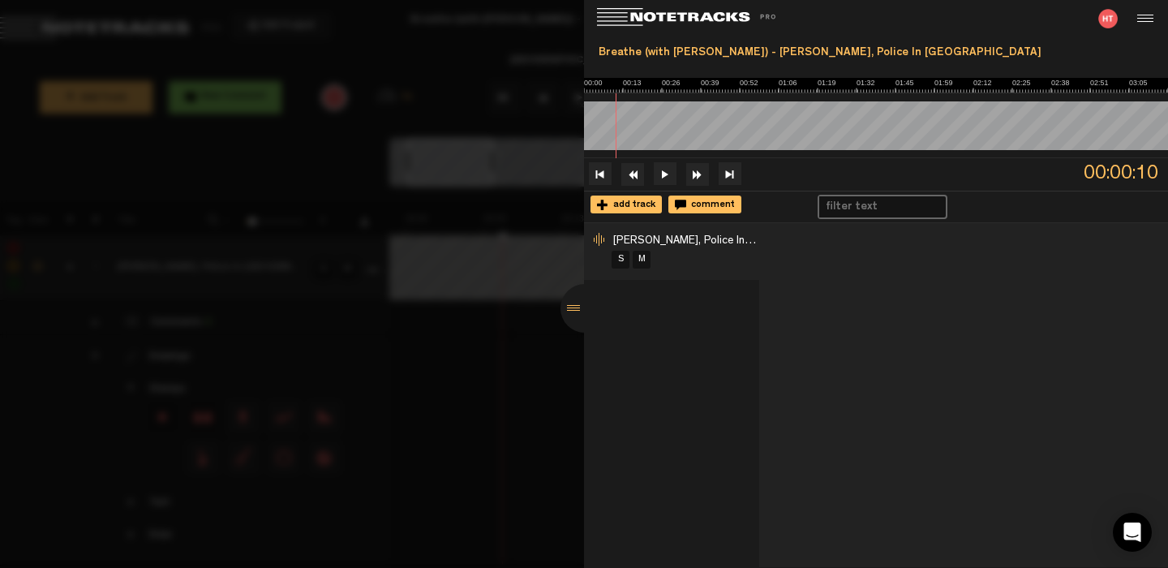
click at [473, 467] on div at bounding box center [584, 284] width 1168 height 568
click at [576, 307] on div at bounding box center [584, 308] width 49 height 49
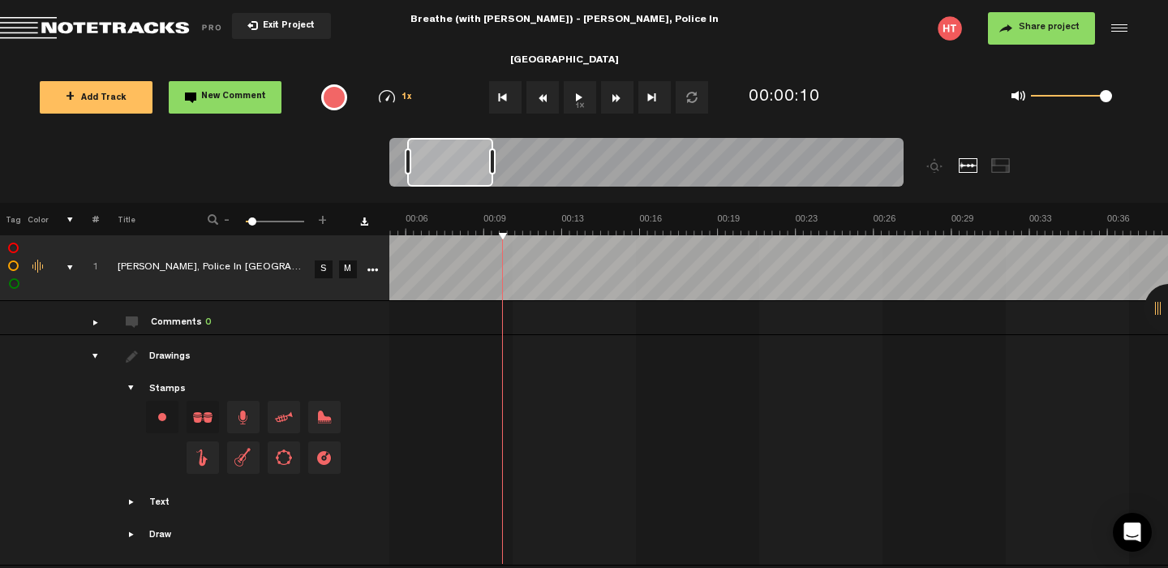
click at [512, 97] on button "Go to beginning" at bounding box center [505, 97] width 32 height 32
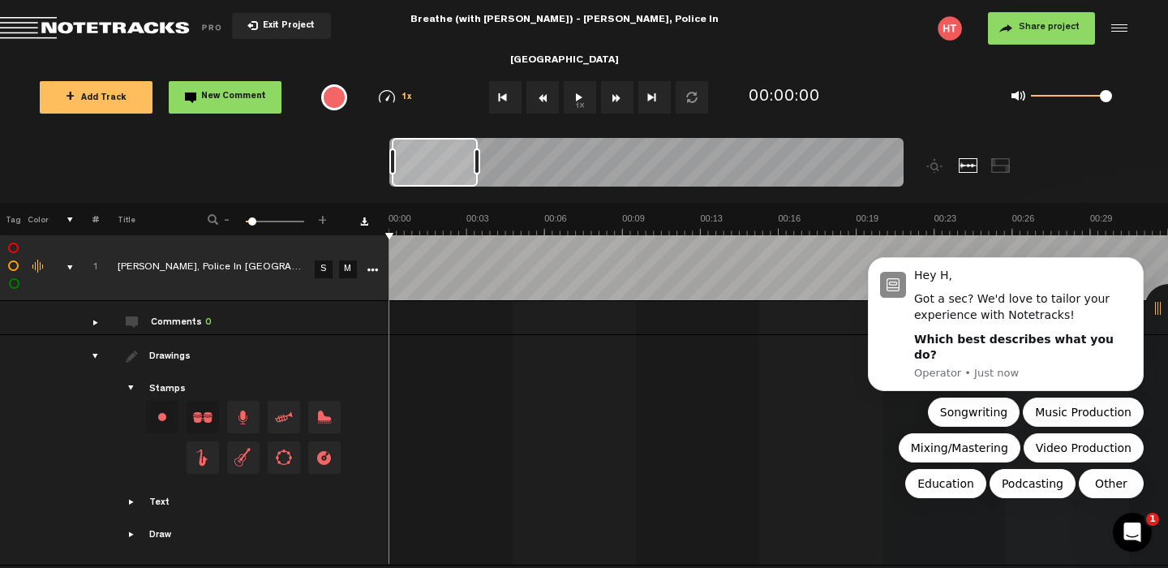
click at [1140, 533] on icon "Open Intercom Messenger" at bounding box center [1132, 532] width 27 height 27
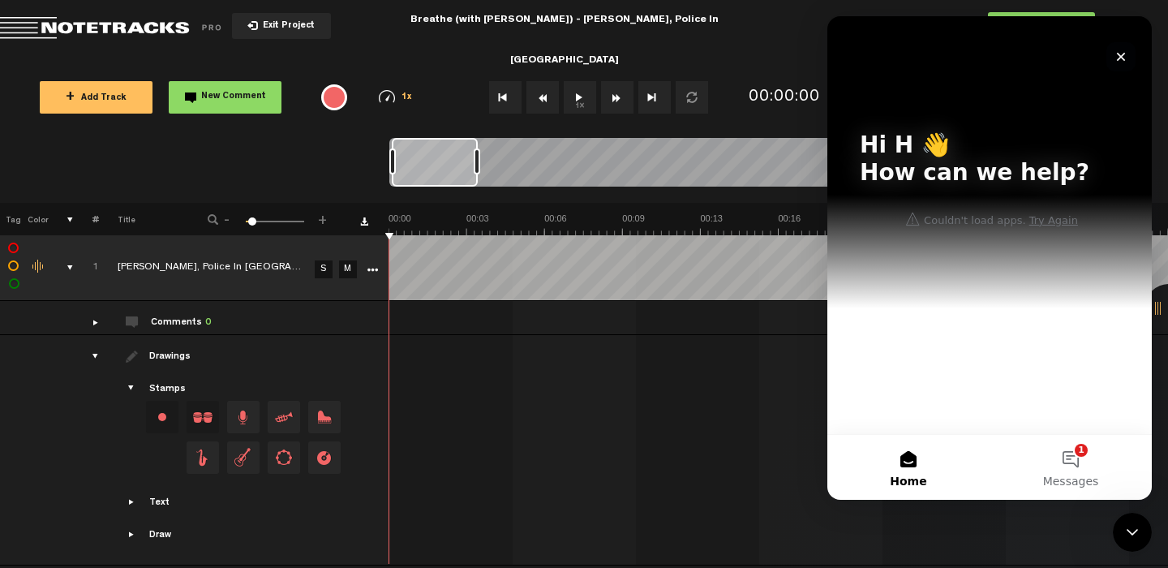
click at [1124, 58] on icon "Close" at bounding box center [1120, 56] width 13 height 13
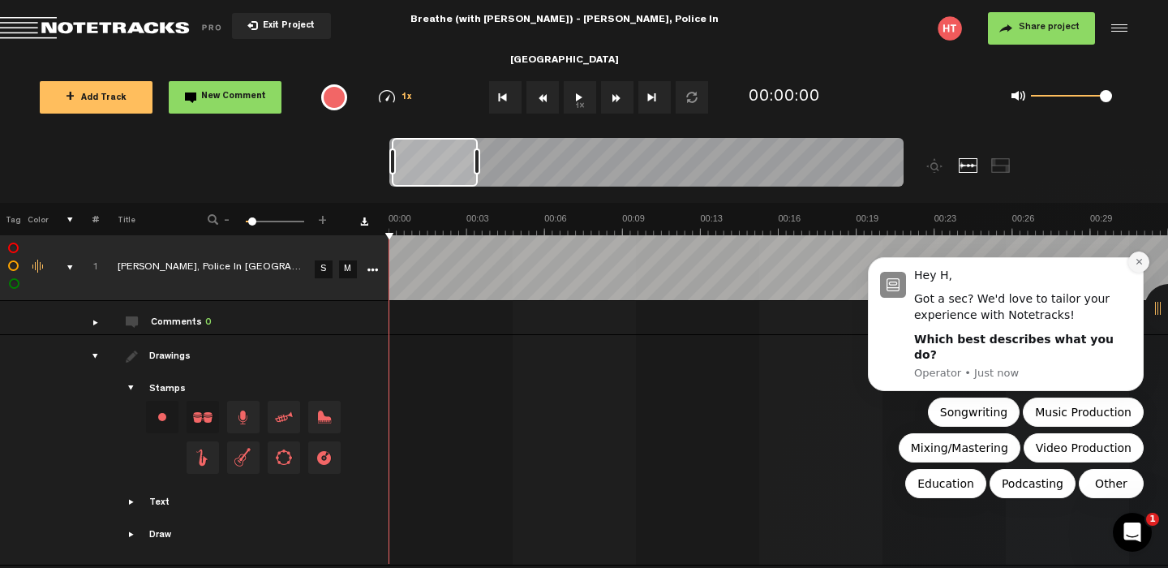
click at [1133, 273] on button "Dismiss notification" at bounding box center [1138, 261] width 21 height 21
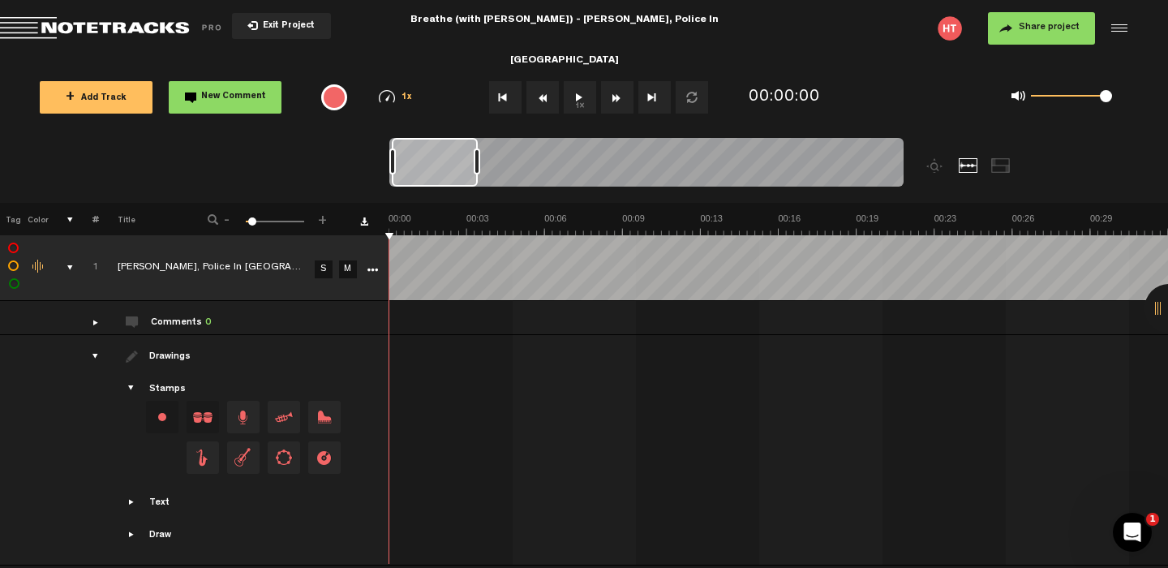
click at [1120, 24] on div at bounding box center [1117, 28] width 24 height 24
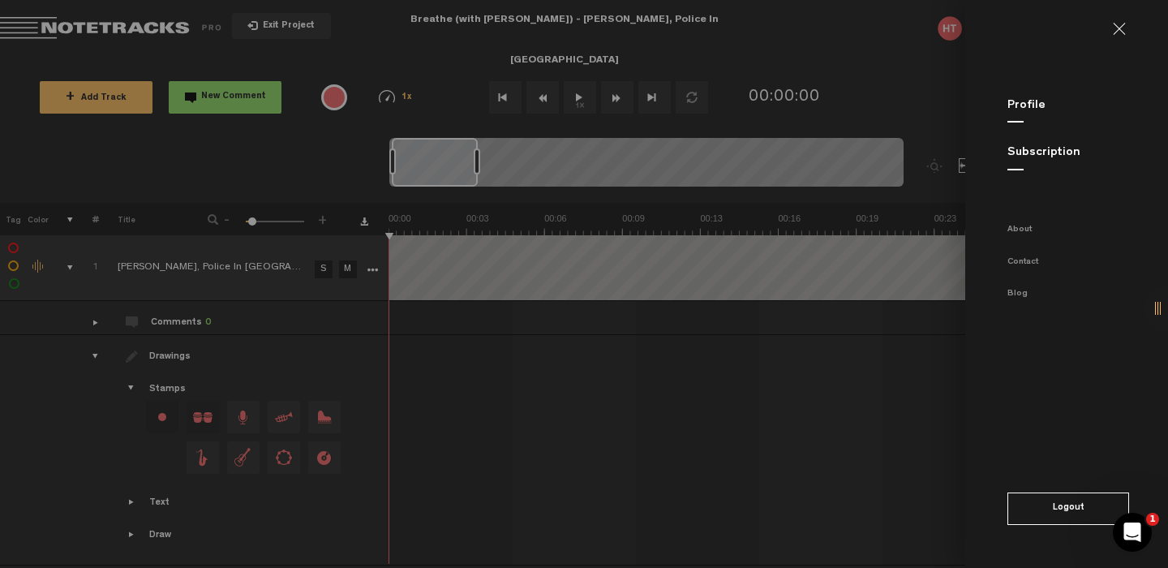
click at [1054, 513] on button "Logout" at bounding box center [1068, 508] width 122 height 32
